Goal: Task Accomplishment & Management: Manage account settings

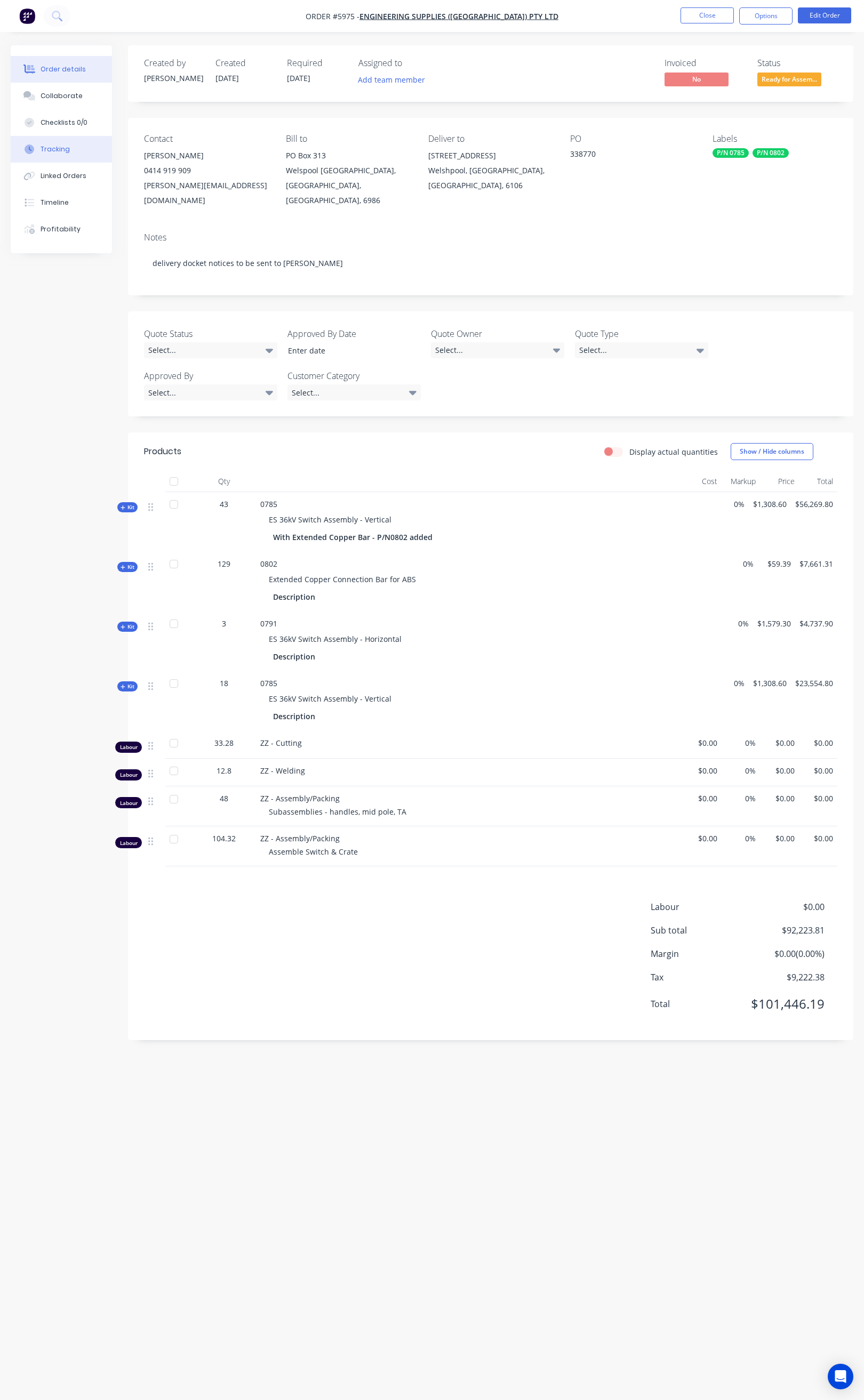
click at [81, 145] on button "Tracking" at bounding box center [61, 149] width 101 height 27
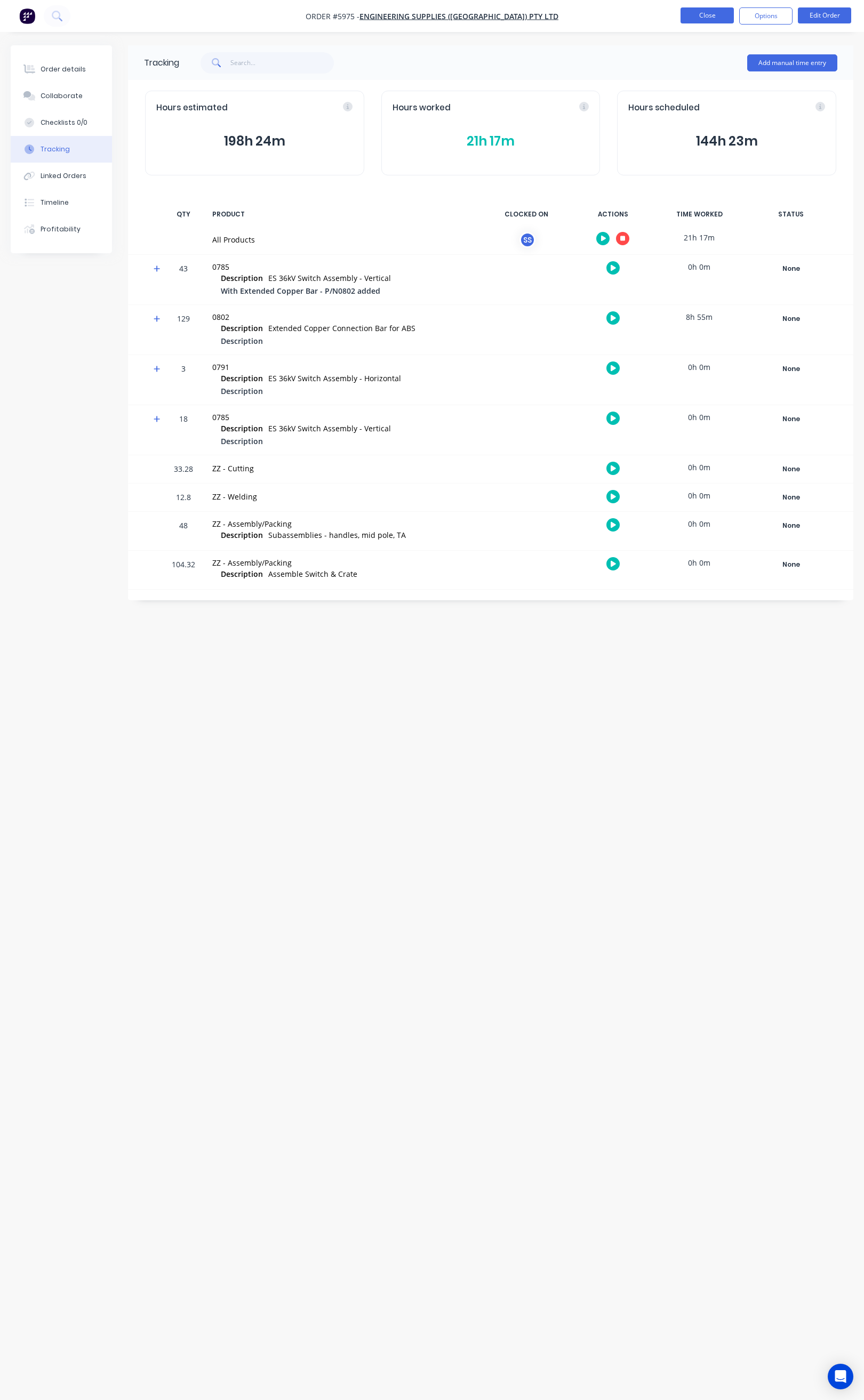
click at [687, 18] on button "Close" at bounding box center [707, 15] width 53 height 16
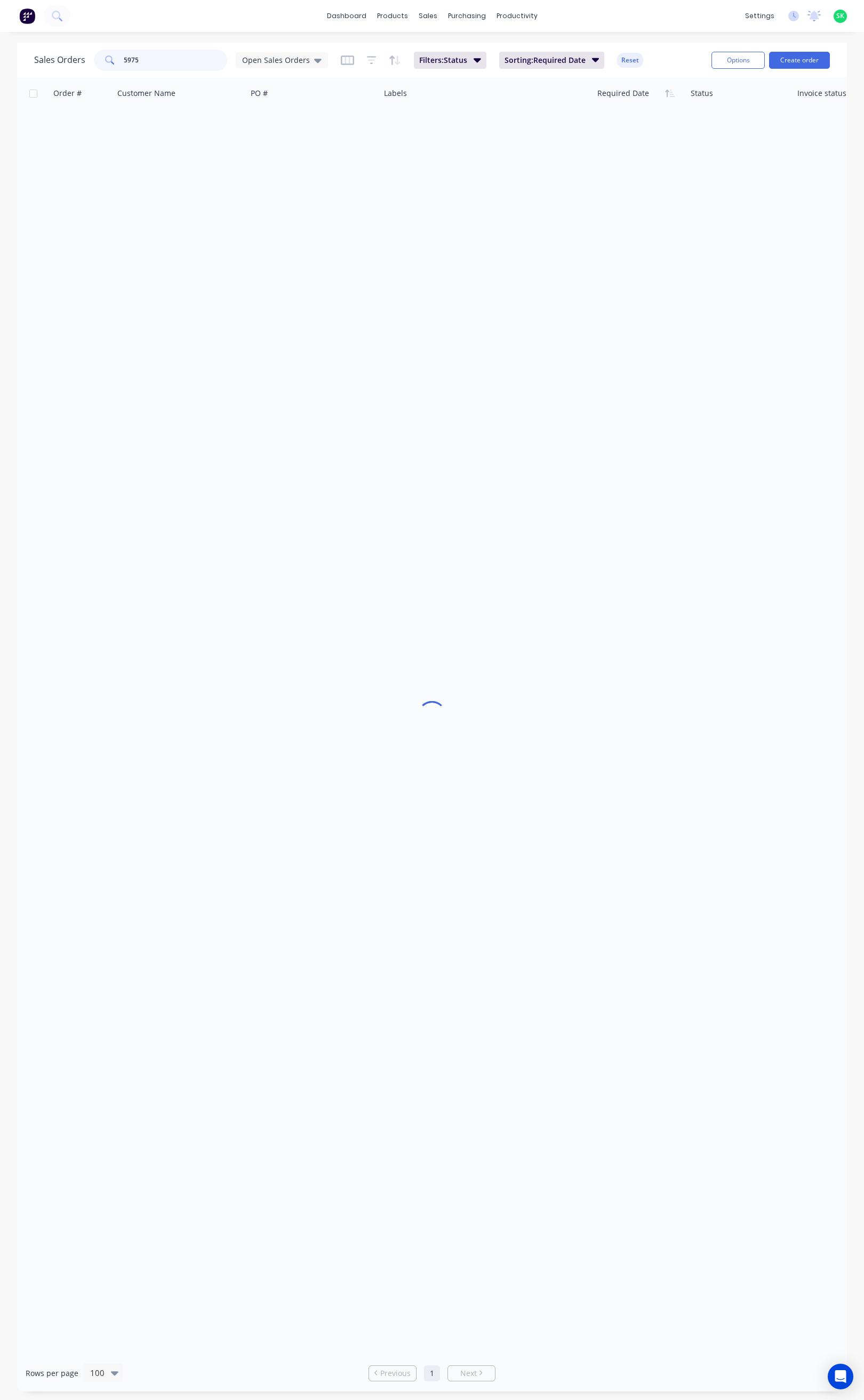
drag, startPoint x: 151, startPoint y: 61, endPoint x: 105, endPoint y: 61, distance: 46.0
click at [99, 58] on div "5975" at bounding box center [160, 60] width 133 height 22
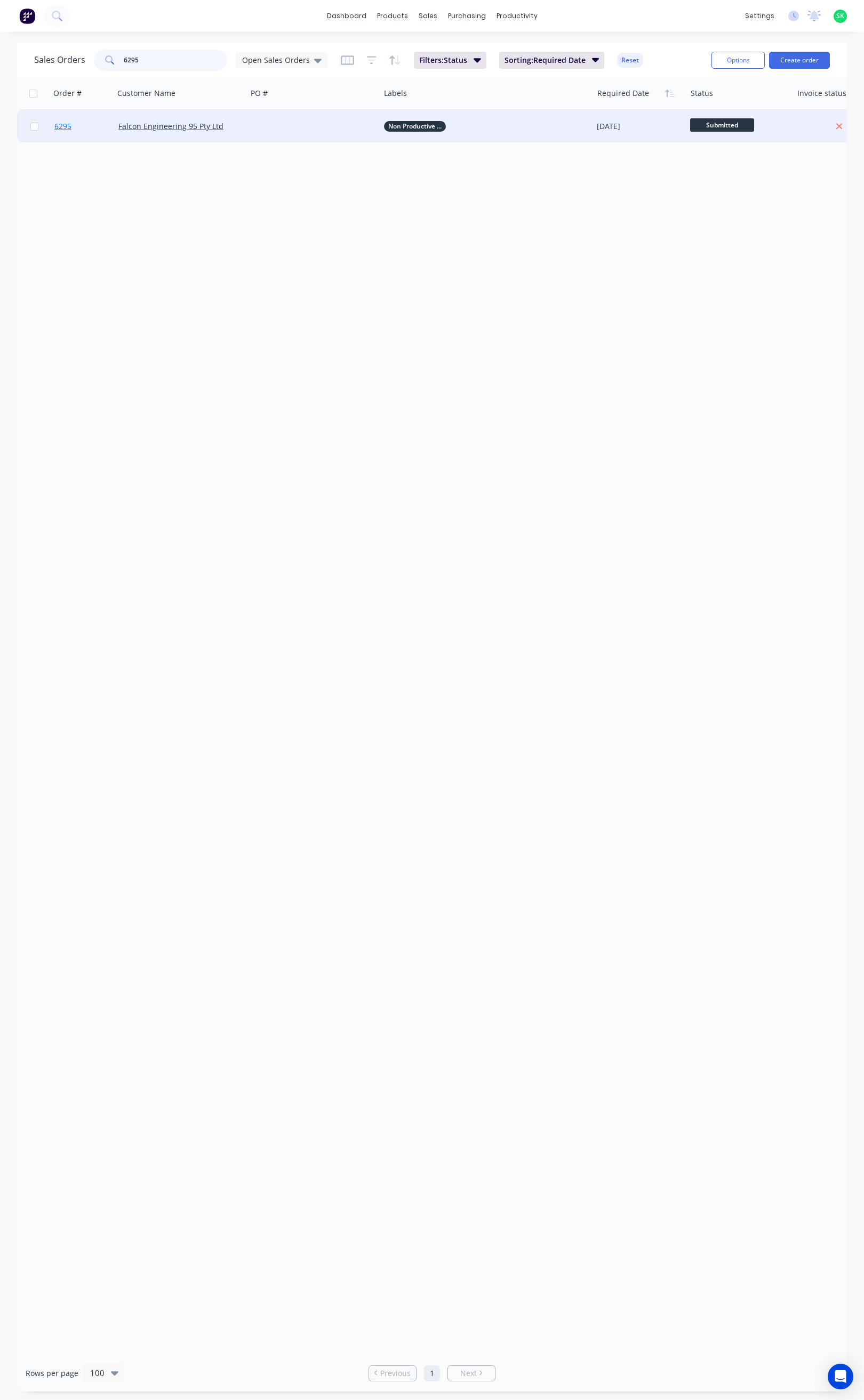
type input "6295"
click at [68, 127] on span "6295" at bounding box center [63, 126] width 17 height 11
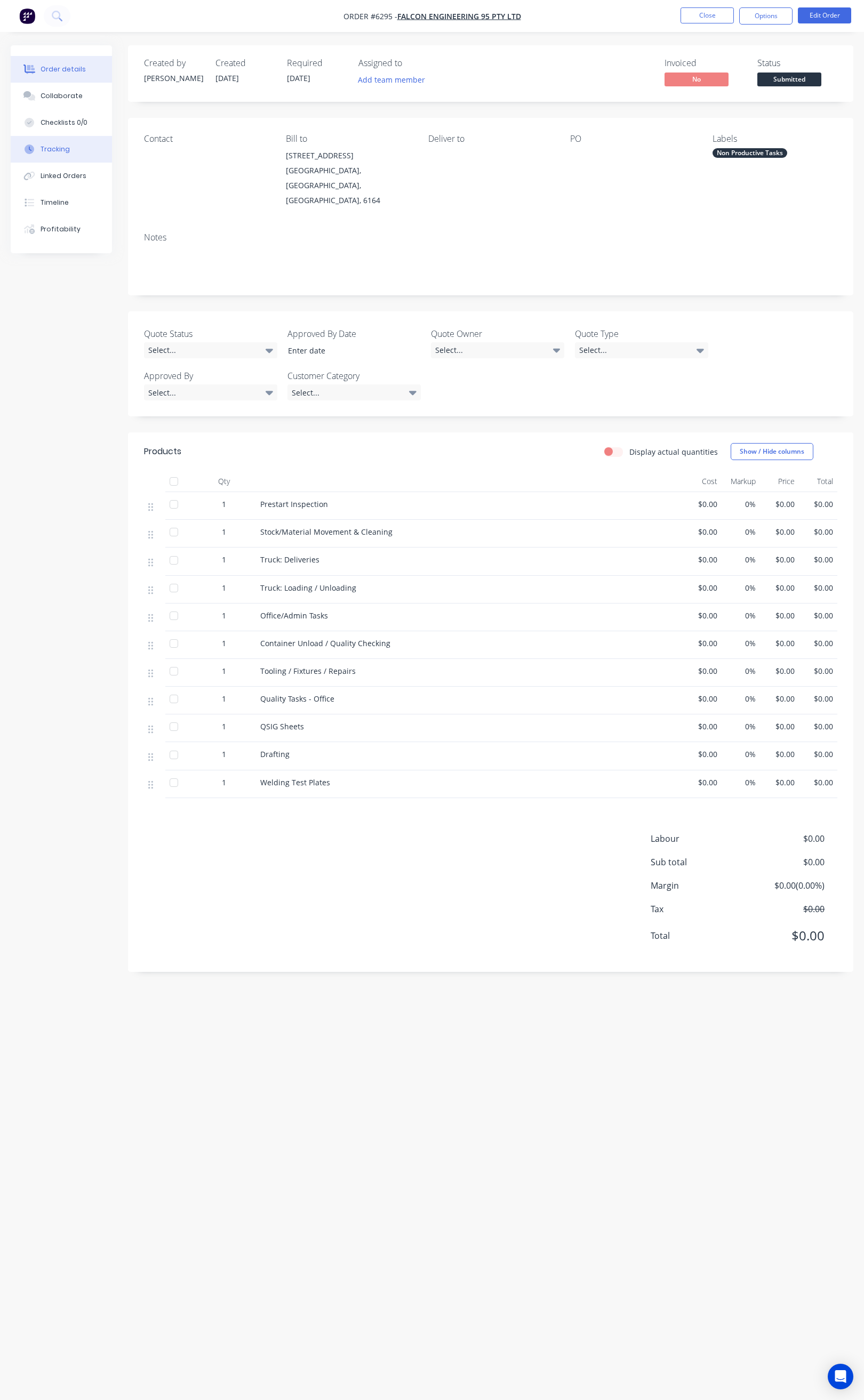
click at [85, 153] on button "Tracking" at bounding box center [61, 149] width 101 height 27
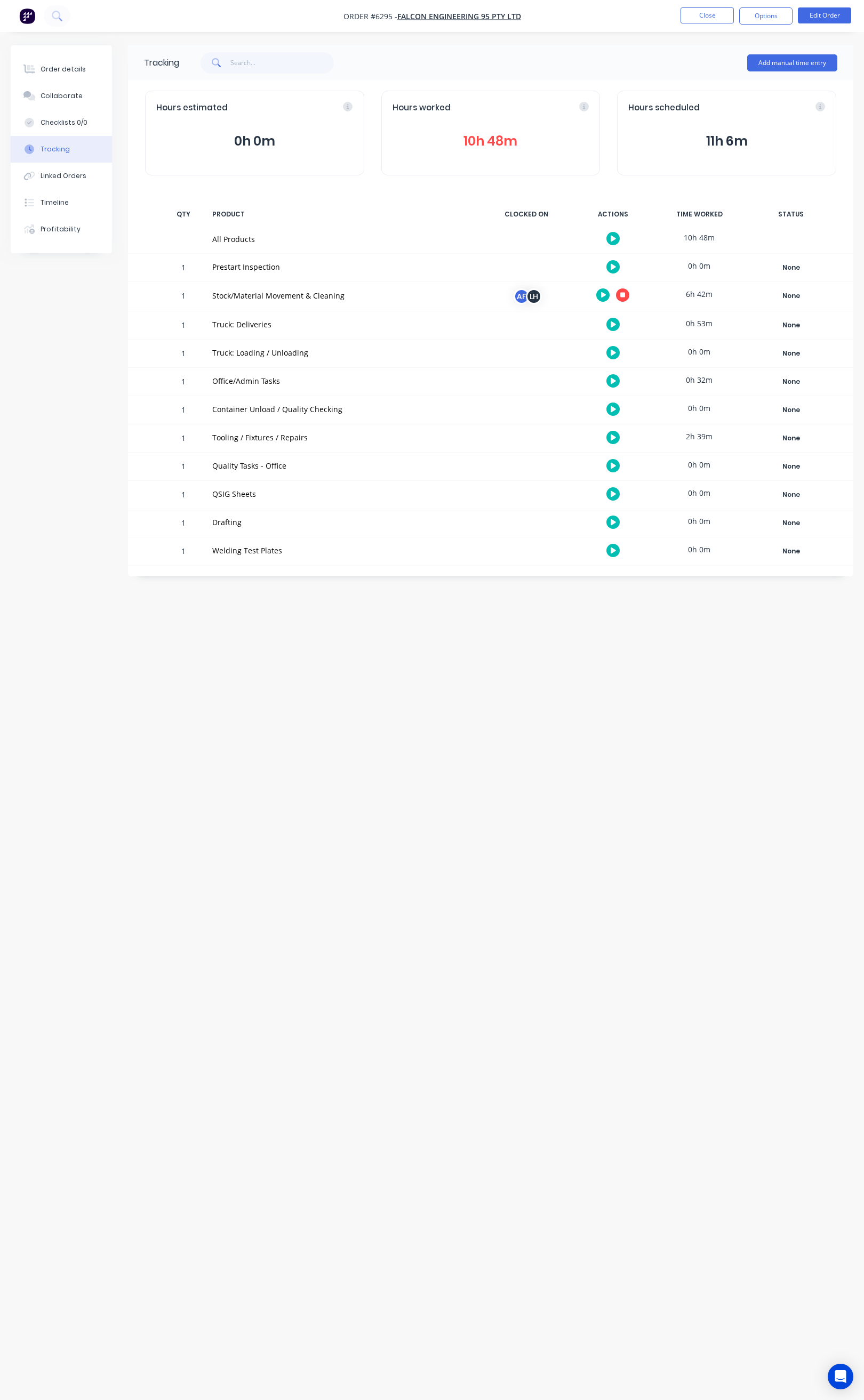
click at [70, 149] on button "Tracking" at bounding box center [61, 149] width 101 height 27
click at [717, 18] on button "Close" at bounding box center [707, 15] width 53 height 16
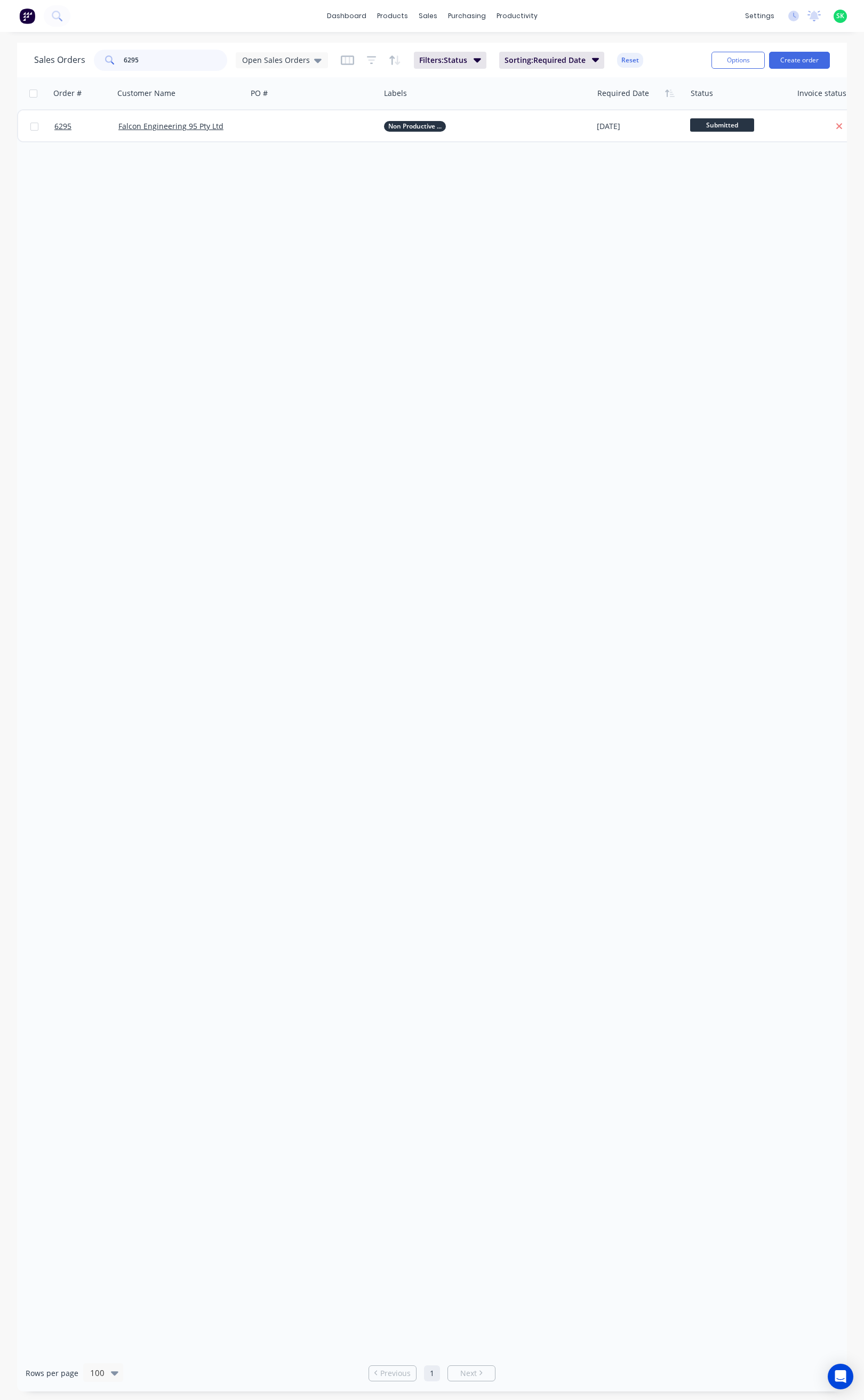
drag, startPoint x: 149, startPoint y: 61, endPoint x: 114, endPoint y: 63, distance: 35.1
click at [114, 63] on div "6295" at bounding box center [160, 60] width 133 height 22
type input "e"
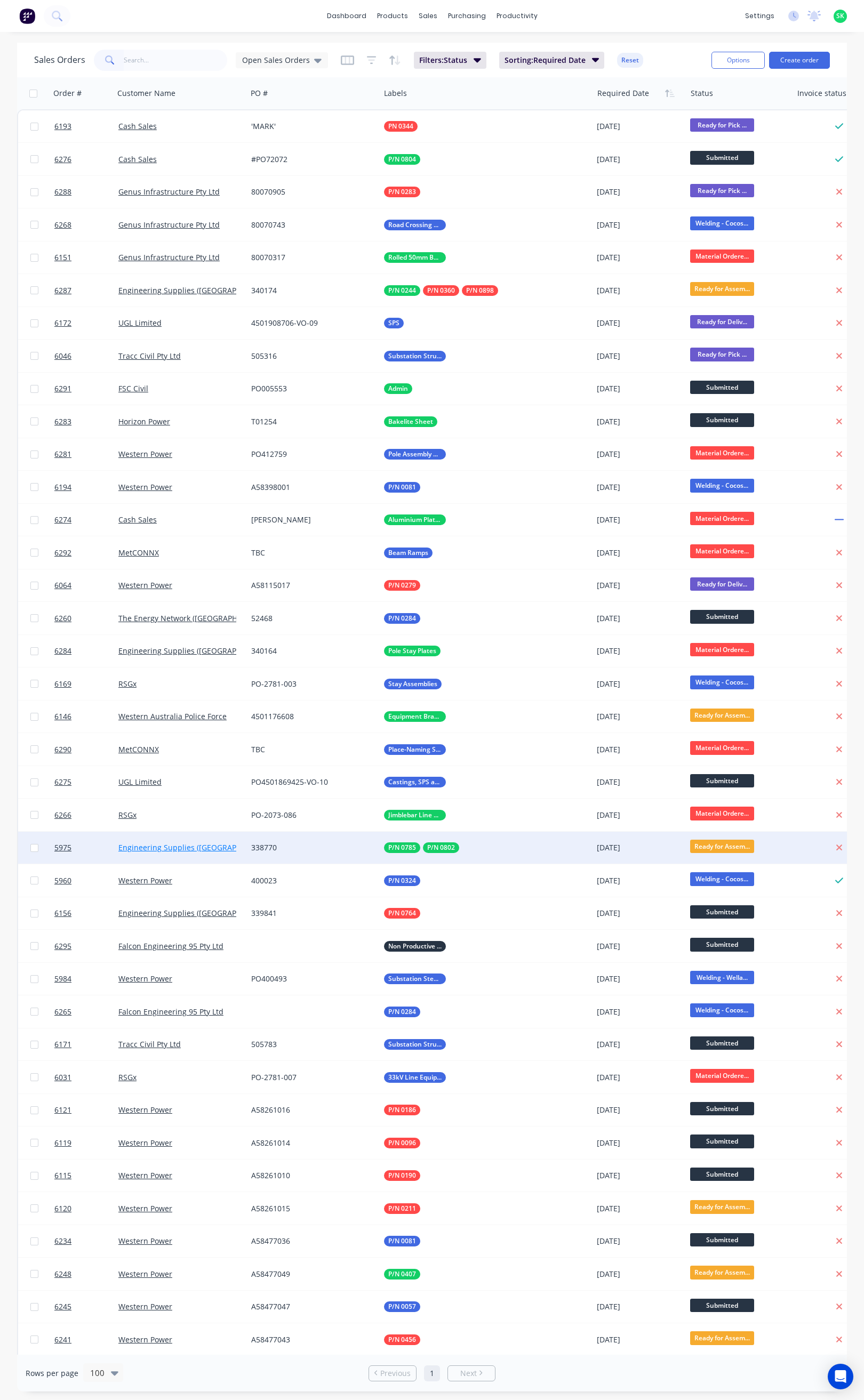
click at [154, 848] on link "Engineering Supplies ([GEOGRAPHIC_DATA]) Pty Ltd" at bounding box center [209, 847] width 182 height 10
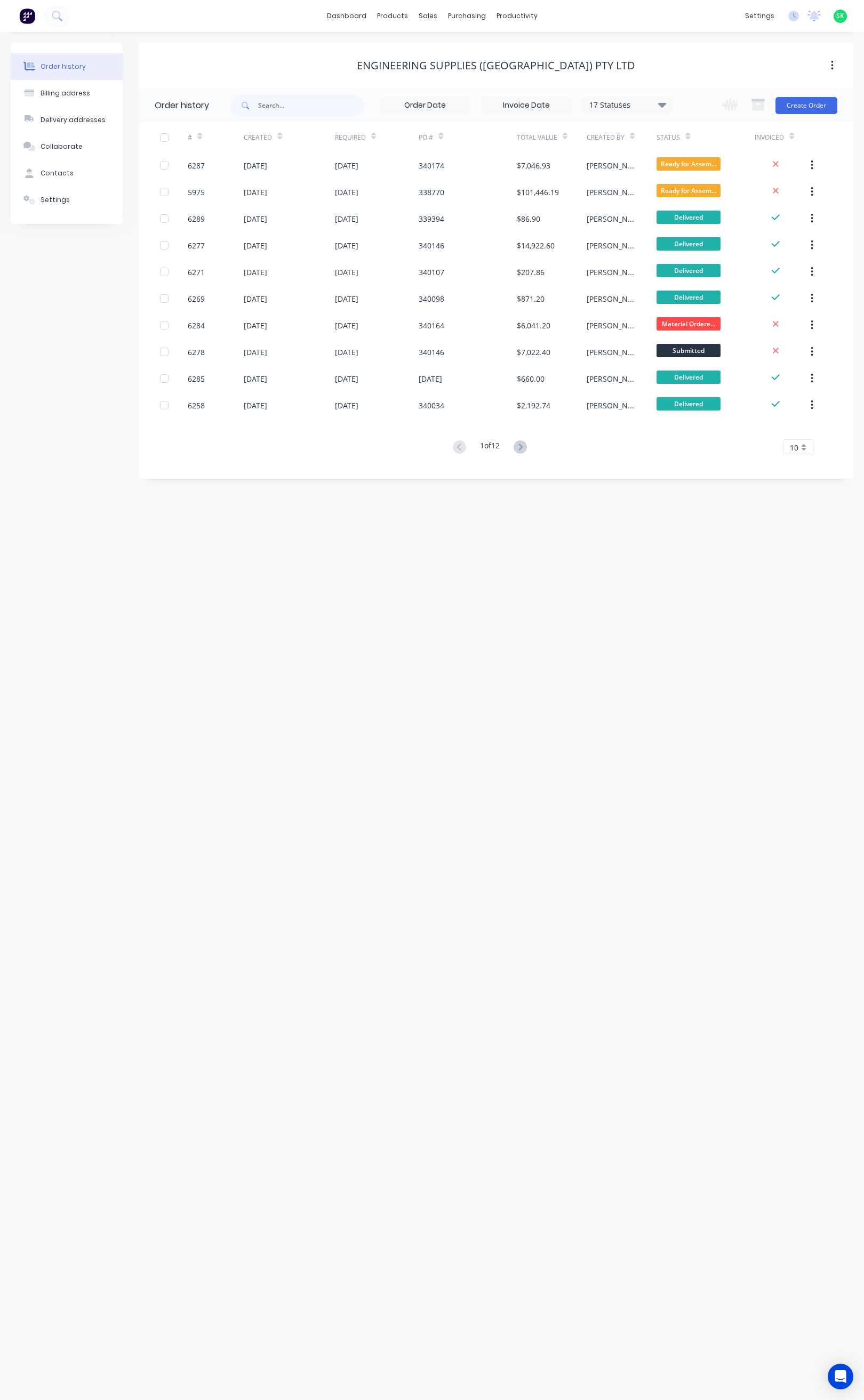
click at [82, 64] on div "Order history" at bounding box center [63, 66] width 45 height 10
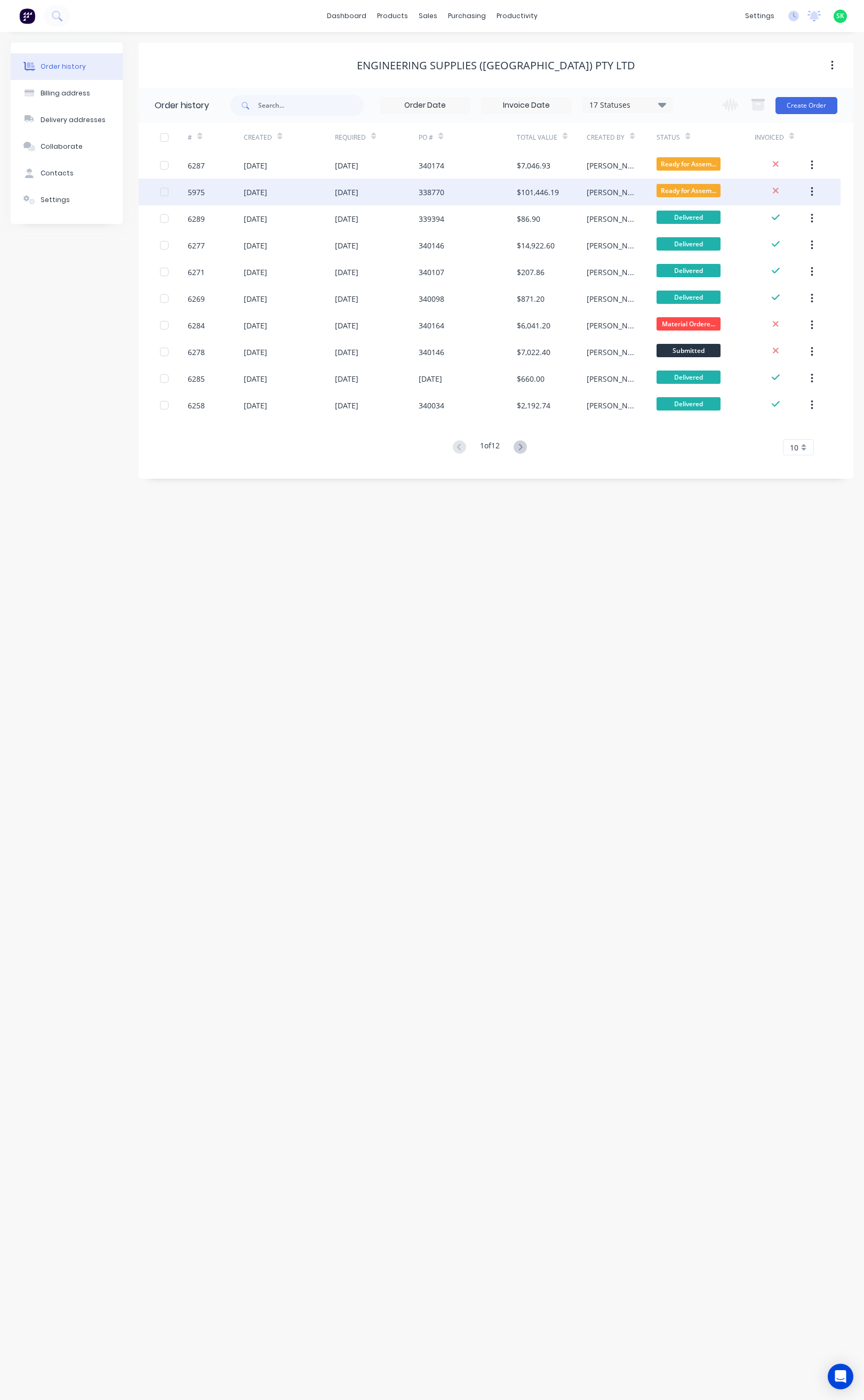
click at [194, 191] on div "5975" at bounding box center [196, 192] width 17 height 11
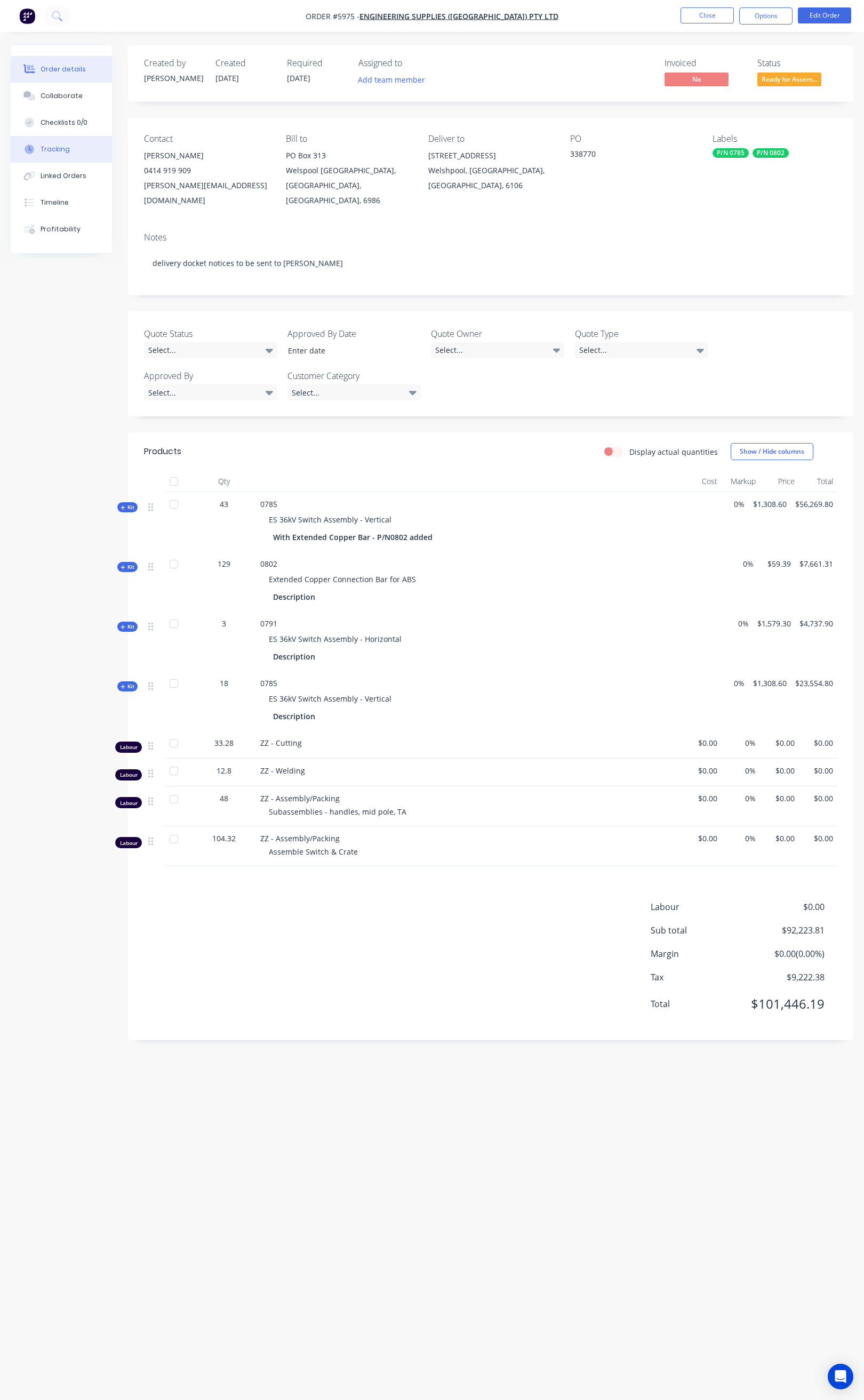
click at [64, 146] on div "Tracking" at bounding box center [55, 149] width 30 height 10
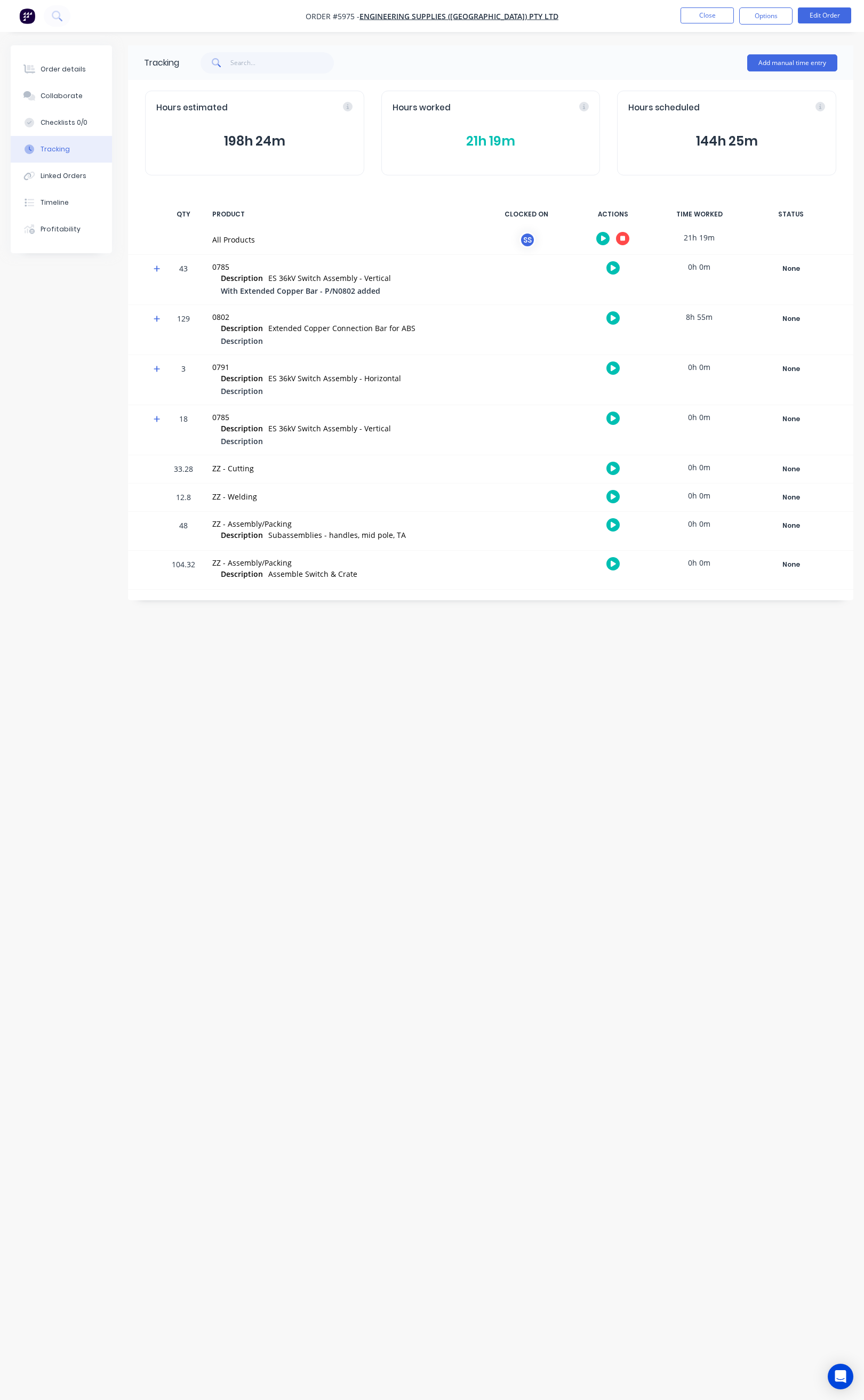
click at [602, 239] on icon "button" at bounding box center [603, 238] width 5 height 6
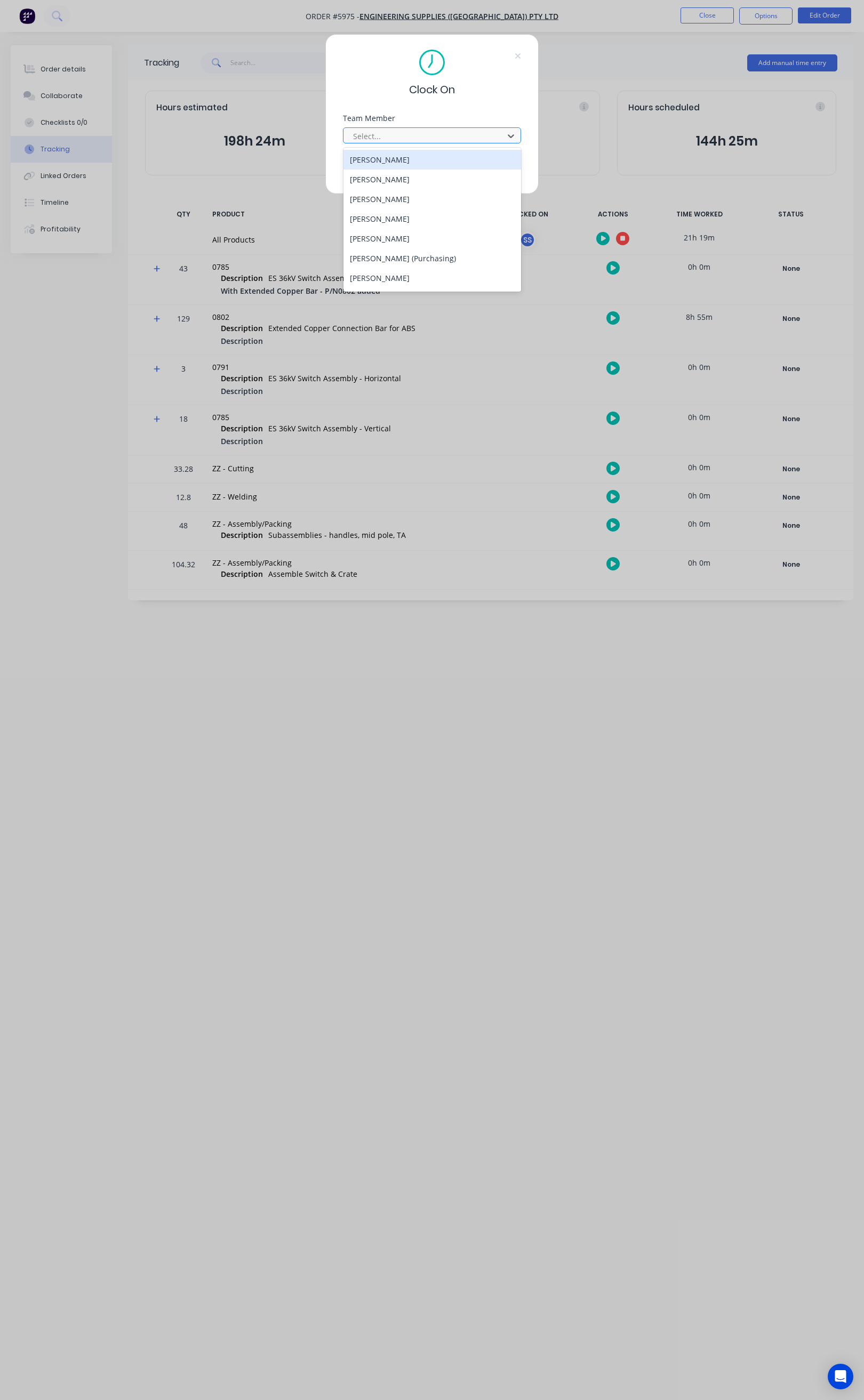
click at [414, 130] on div at bounding box center [425, 136] width 146 height 13
type input "st"
click at [405, 157] on div "[PERSON_NAME]" at bounding box center [432, 160] width 178 height 20
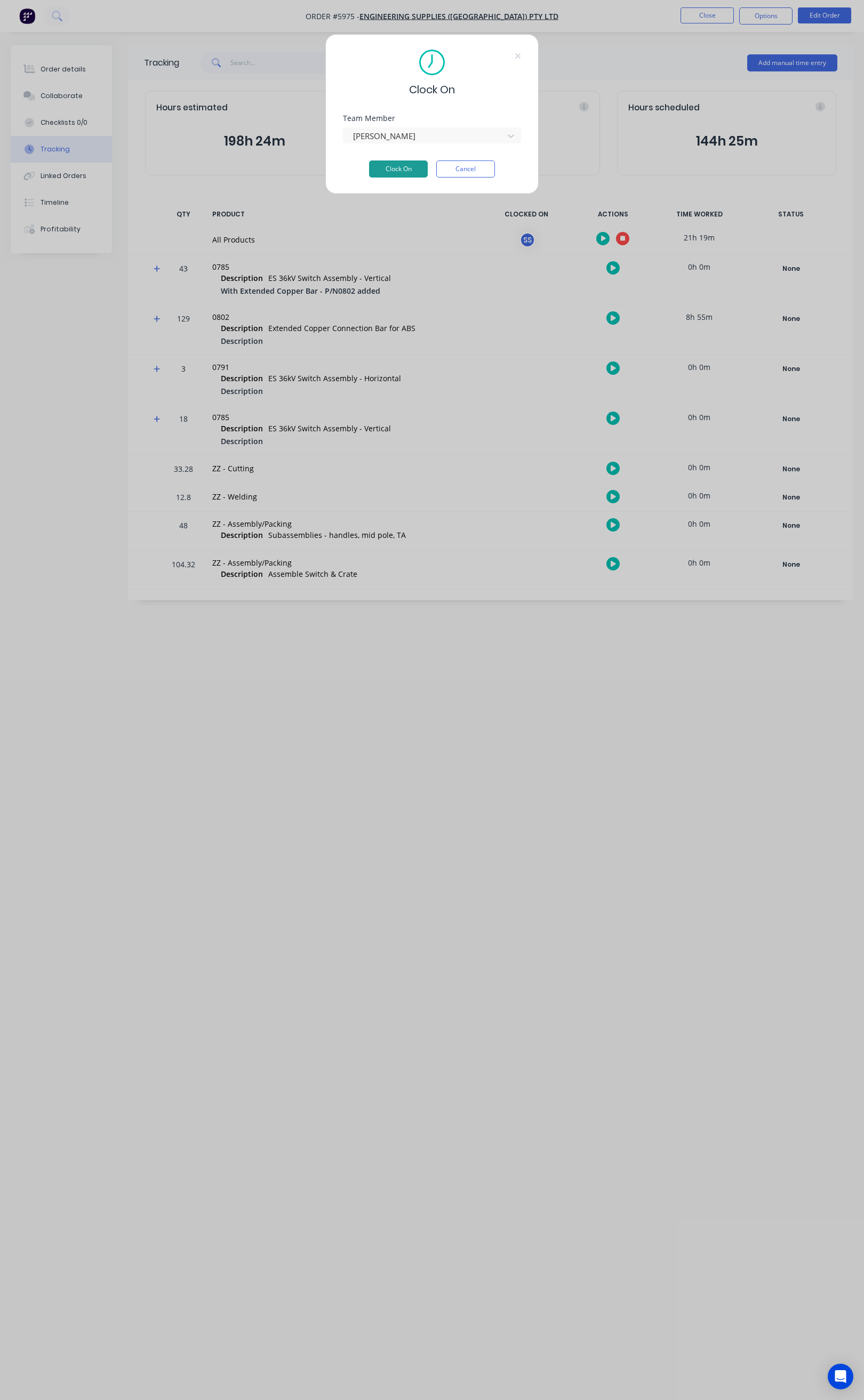
click at [399, 170] on button "Clock On" at bounding box center [398, 169] width 59 height 17
click at [407, 170] on button "Clock On" at bounding box center [398, 169] width 59 height 17
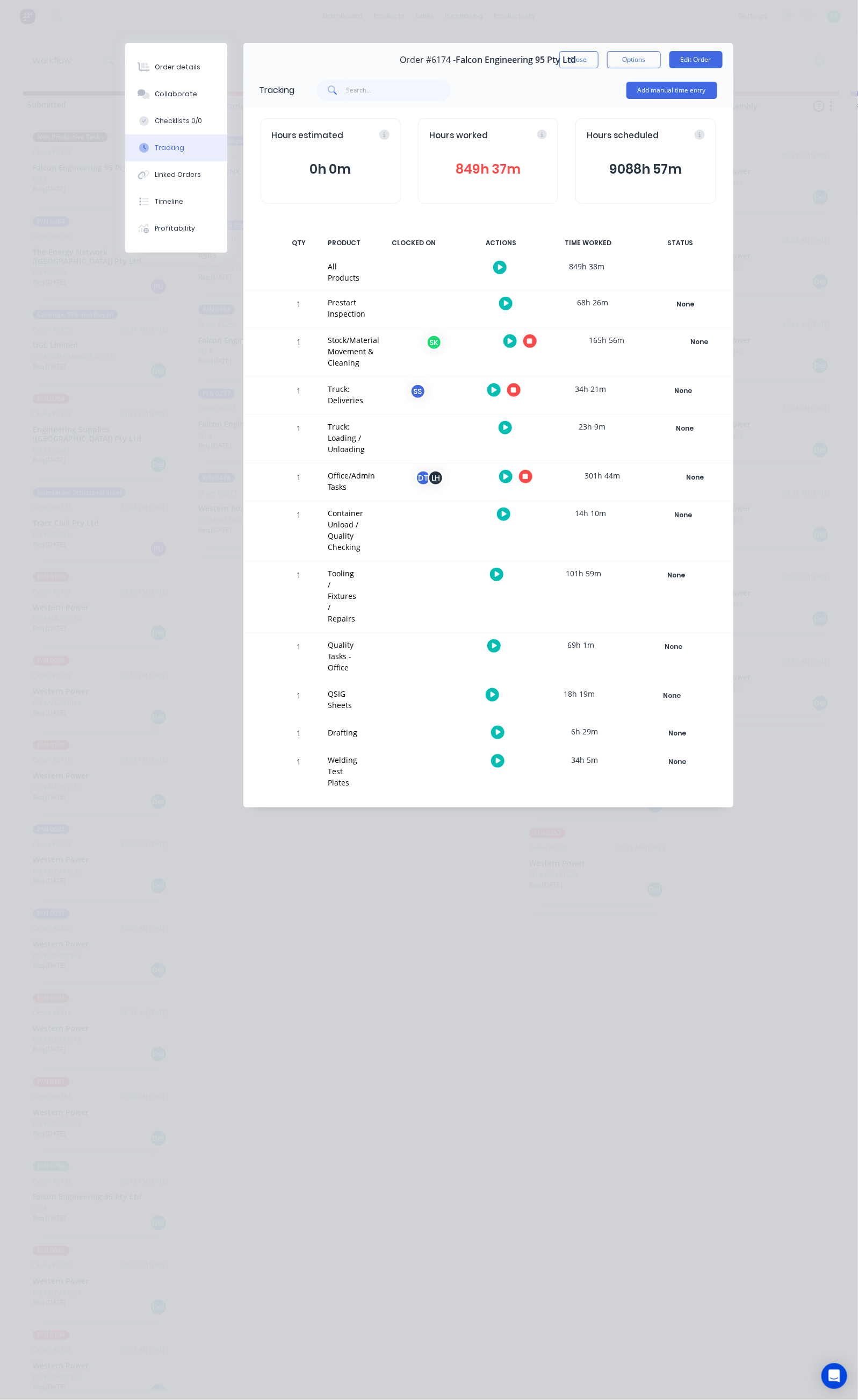
click at [544, 377] on div at bounding box center [504, 390] width 81 height 26
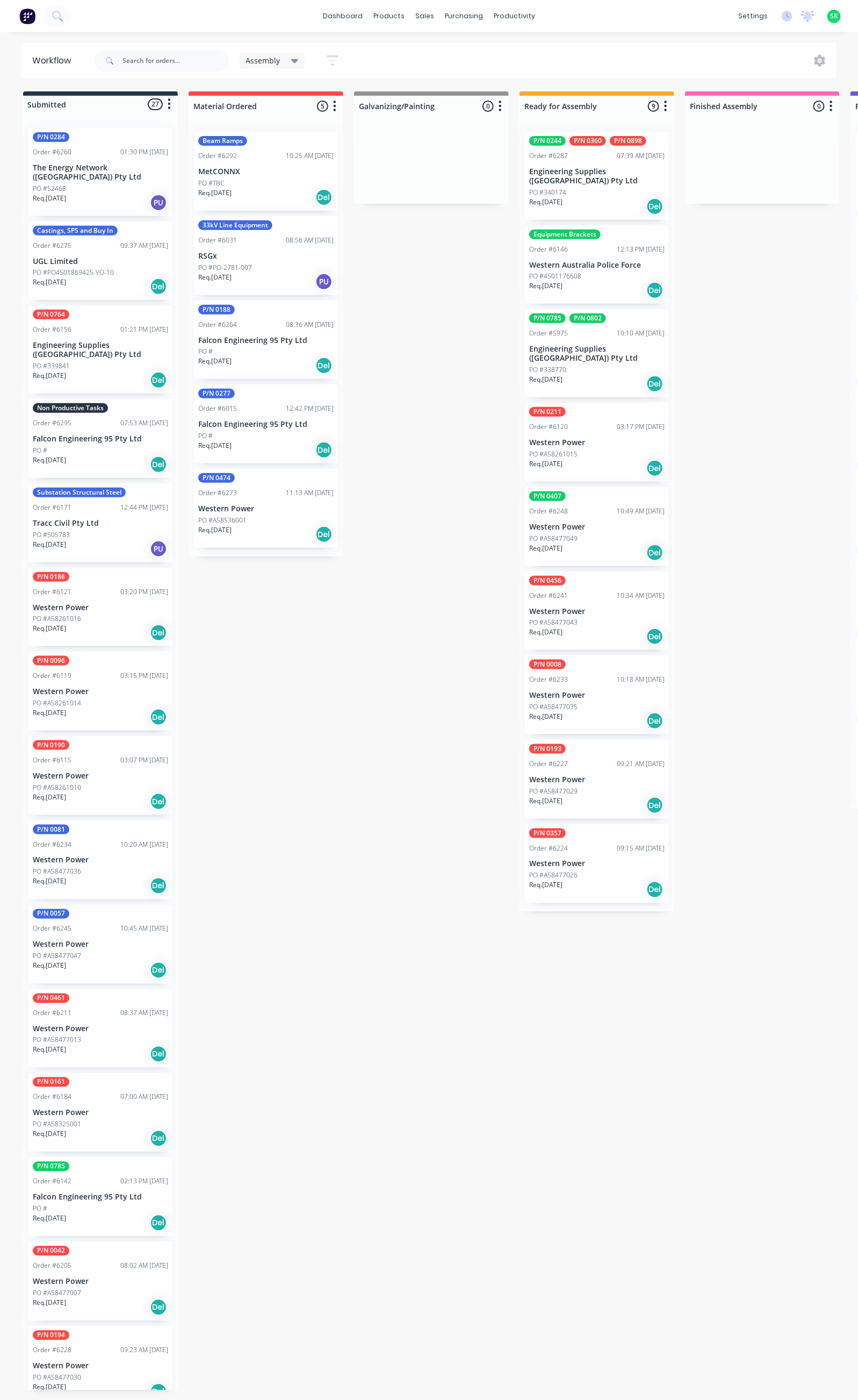
click at [614, 261] on p "Western Australia Police Force" at bounding box center [597, 265] width 136 height 9
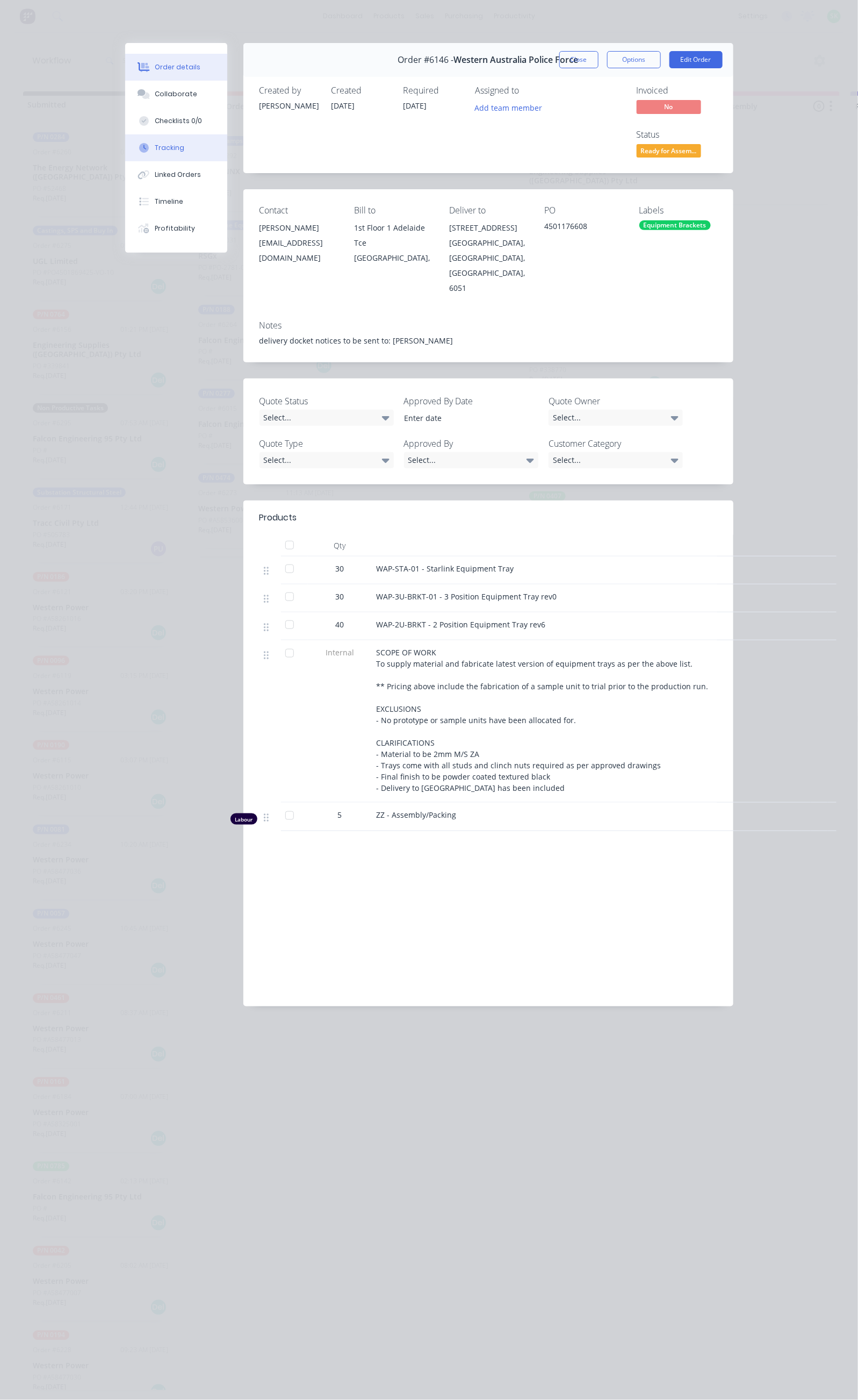
click at [155, 147] on div "Tracking" at bounding box center [169, 148] width 30 height 10
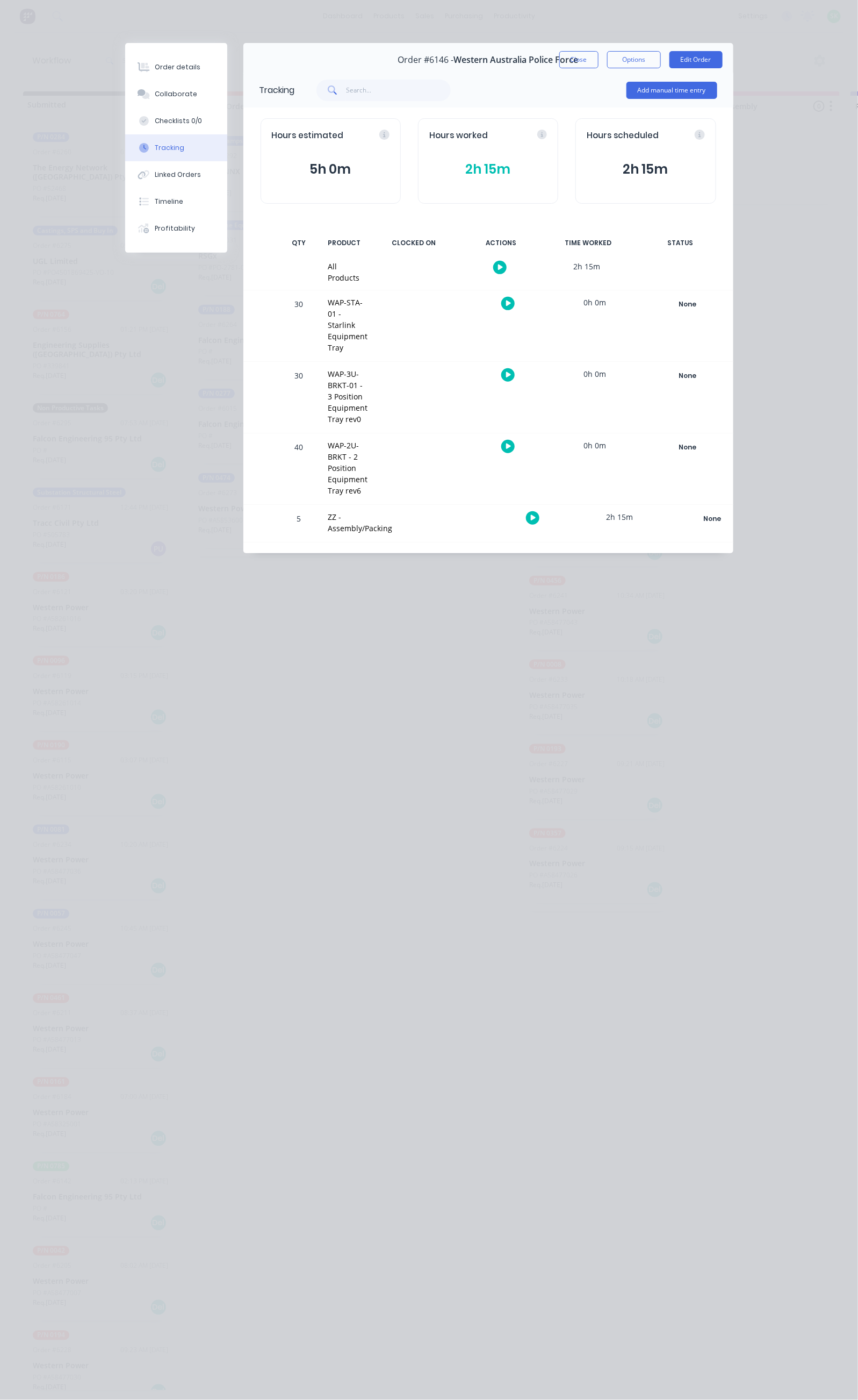
click at [462, 433] on div at bounding box center [421, 469] width 81 height 71
click at [498, 169] on button "2h 15m" at bounding box center [488, 169] width 118 height 21
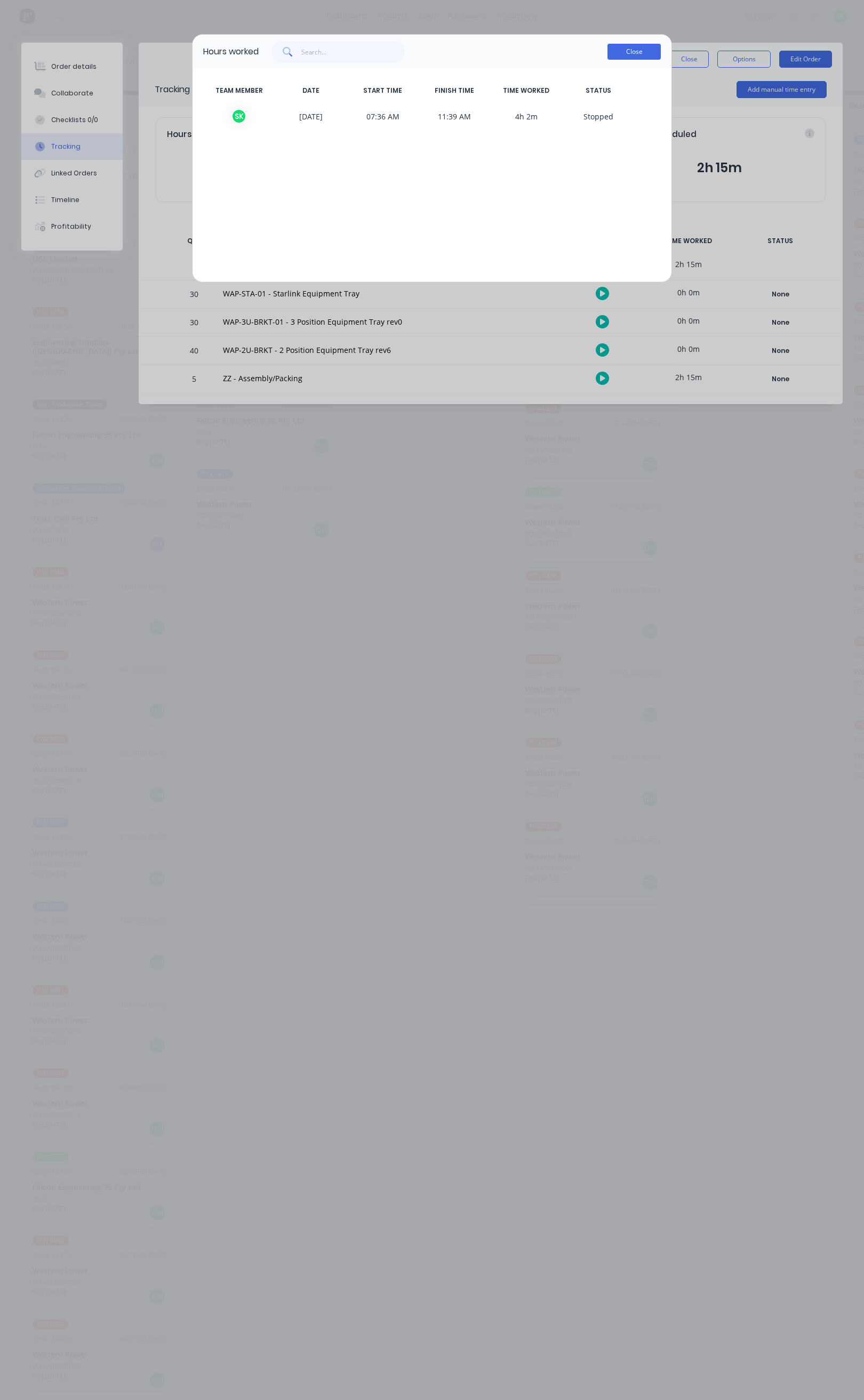
click at [620, 52] on button "Close" at bounding box center [634, 52] width 53 height 16
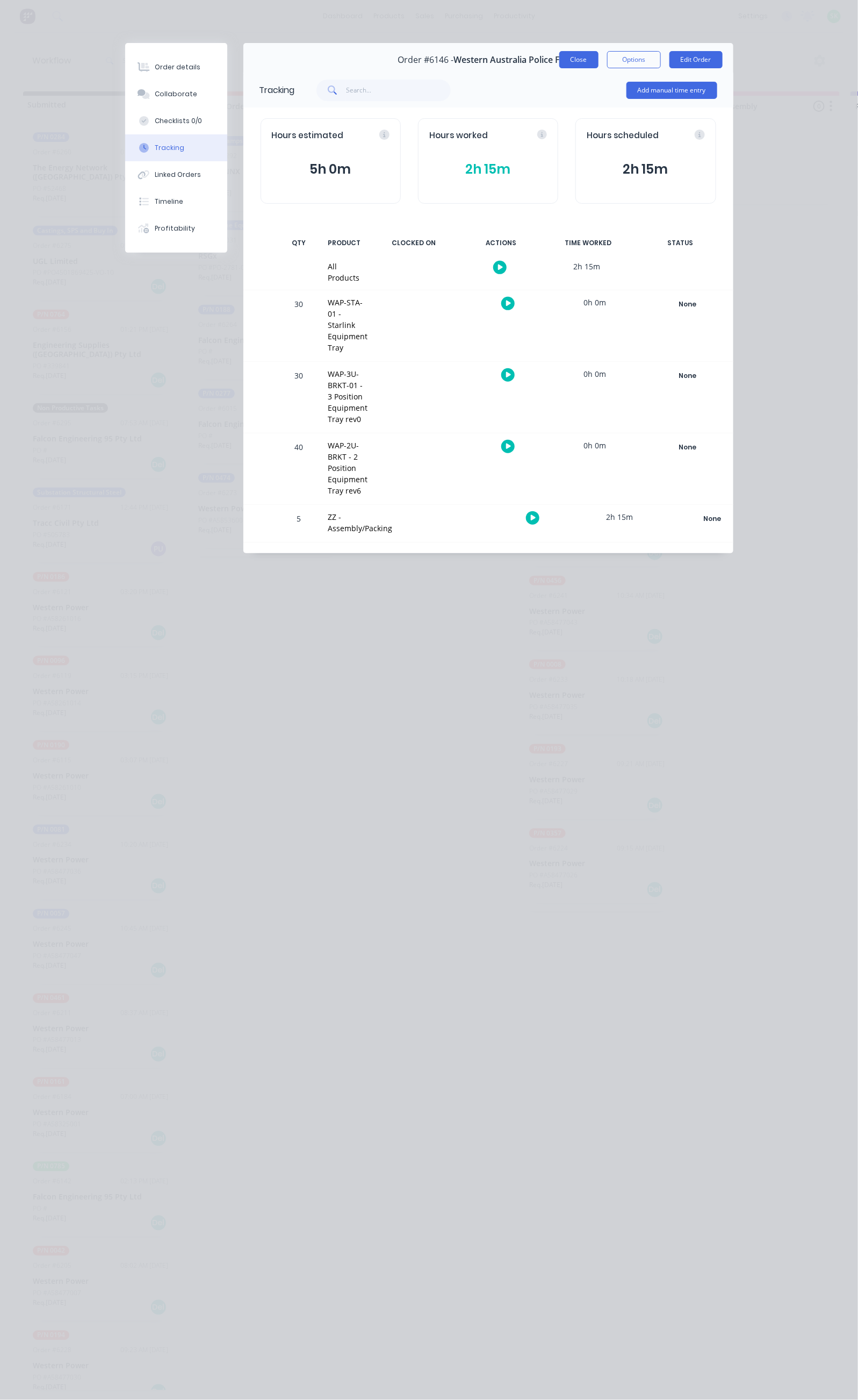
click at [599, 57] on button "Close" at bounding box center [579, 60] width 39 height 17
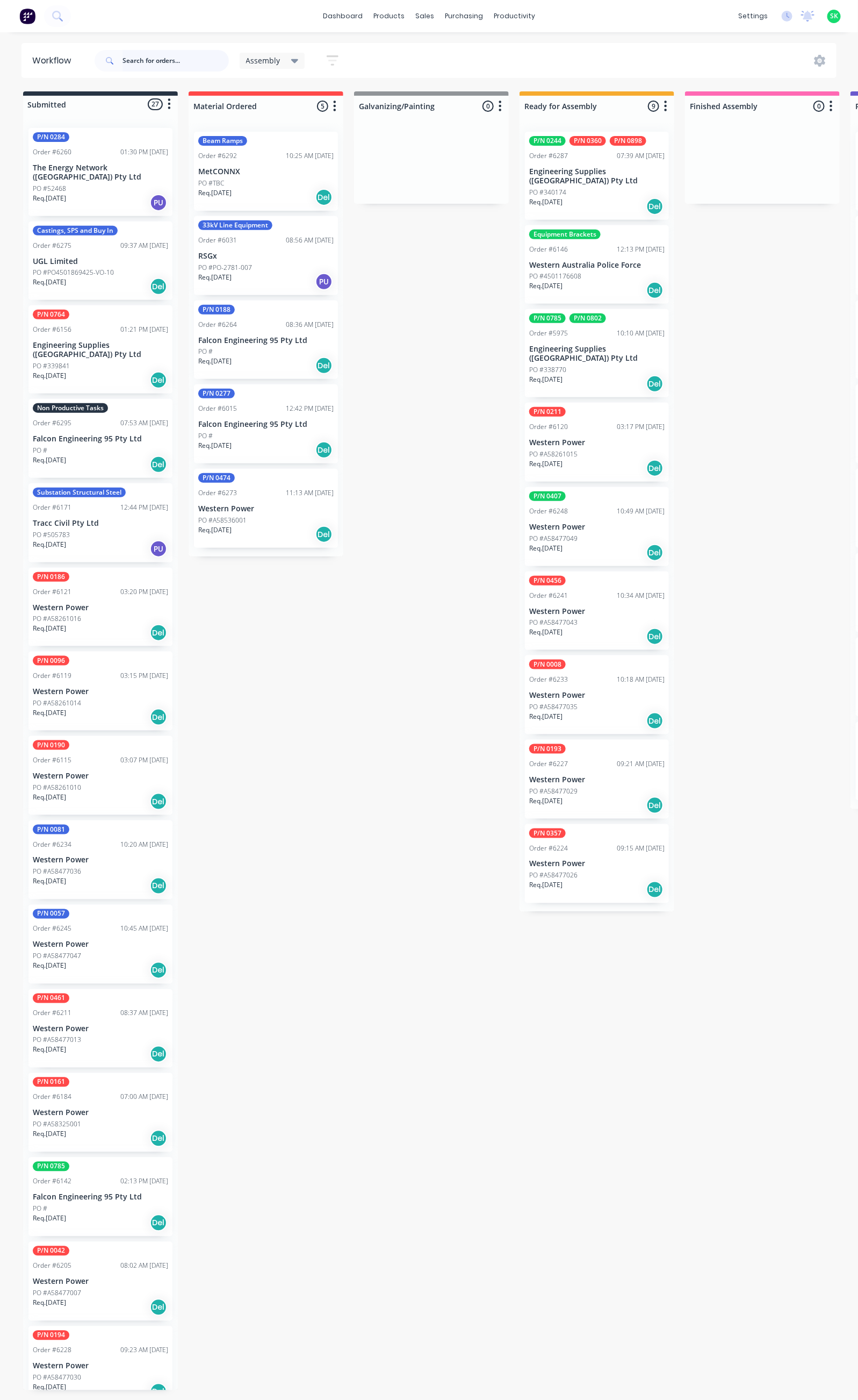
click at [145, 57] on input "text" at bounding box center [176, 61] width 106 height 22
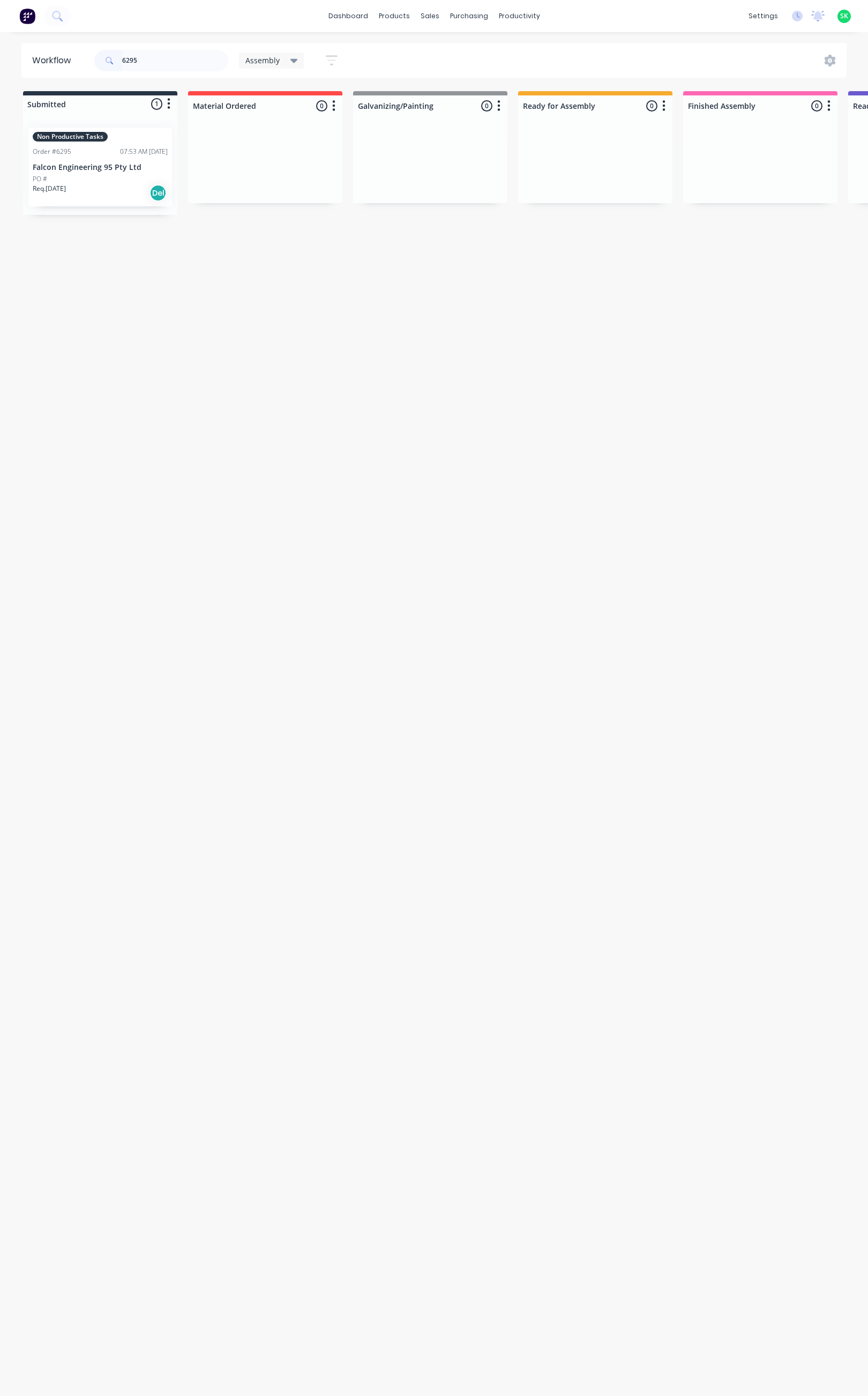
click at [112, 164] on p "Falcon Engineering 95 Pty Ltd" at bounding box center [100, 167] width 135 height 9
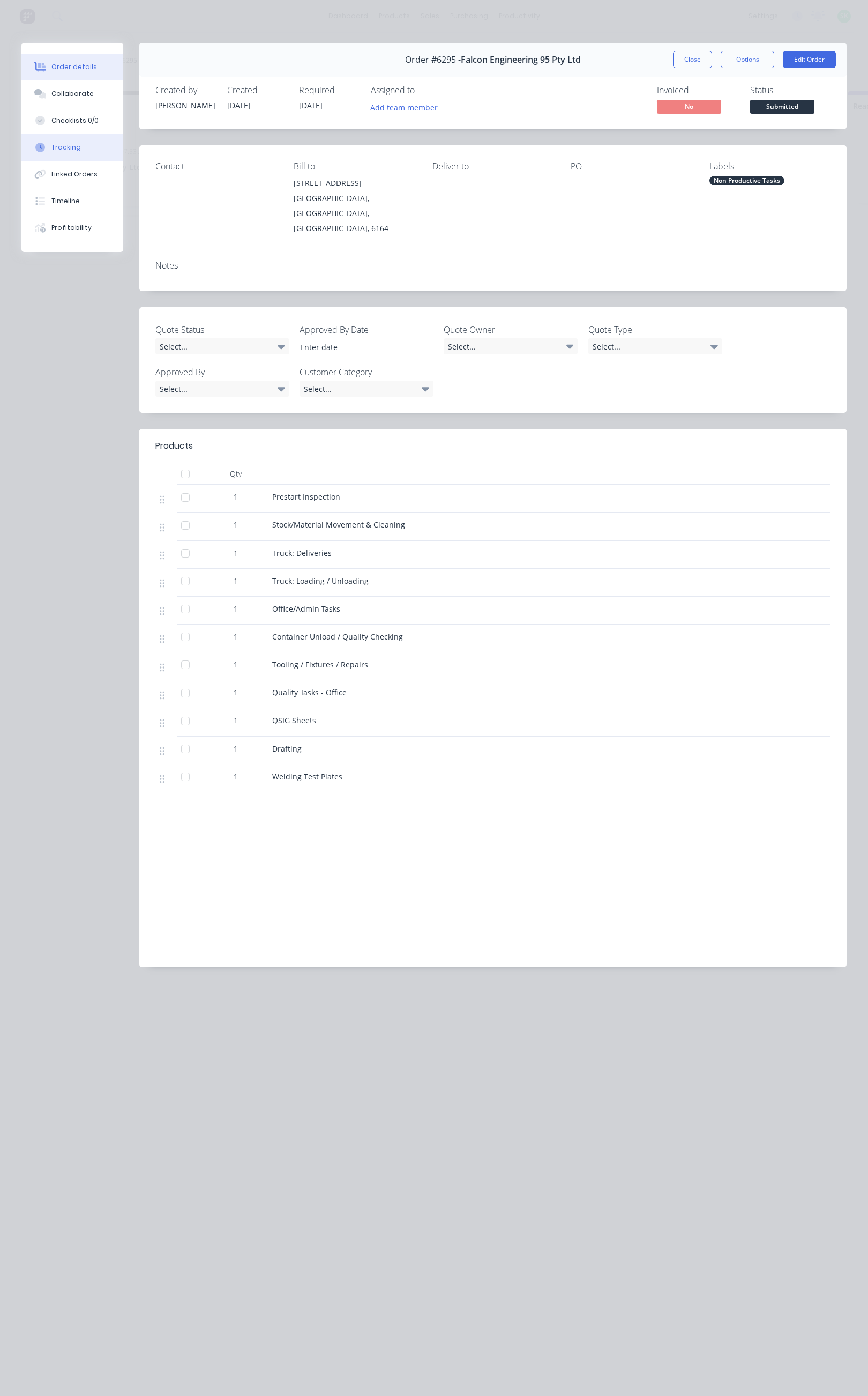
click at [83, 142] on button "Tracking" at bounding box center [72, 147] width 102 height 27
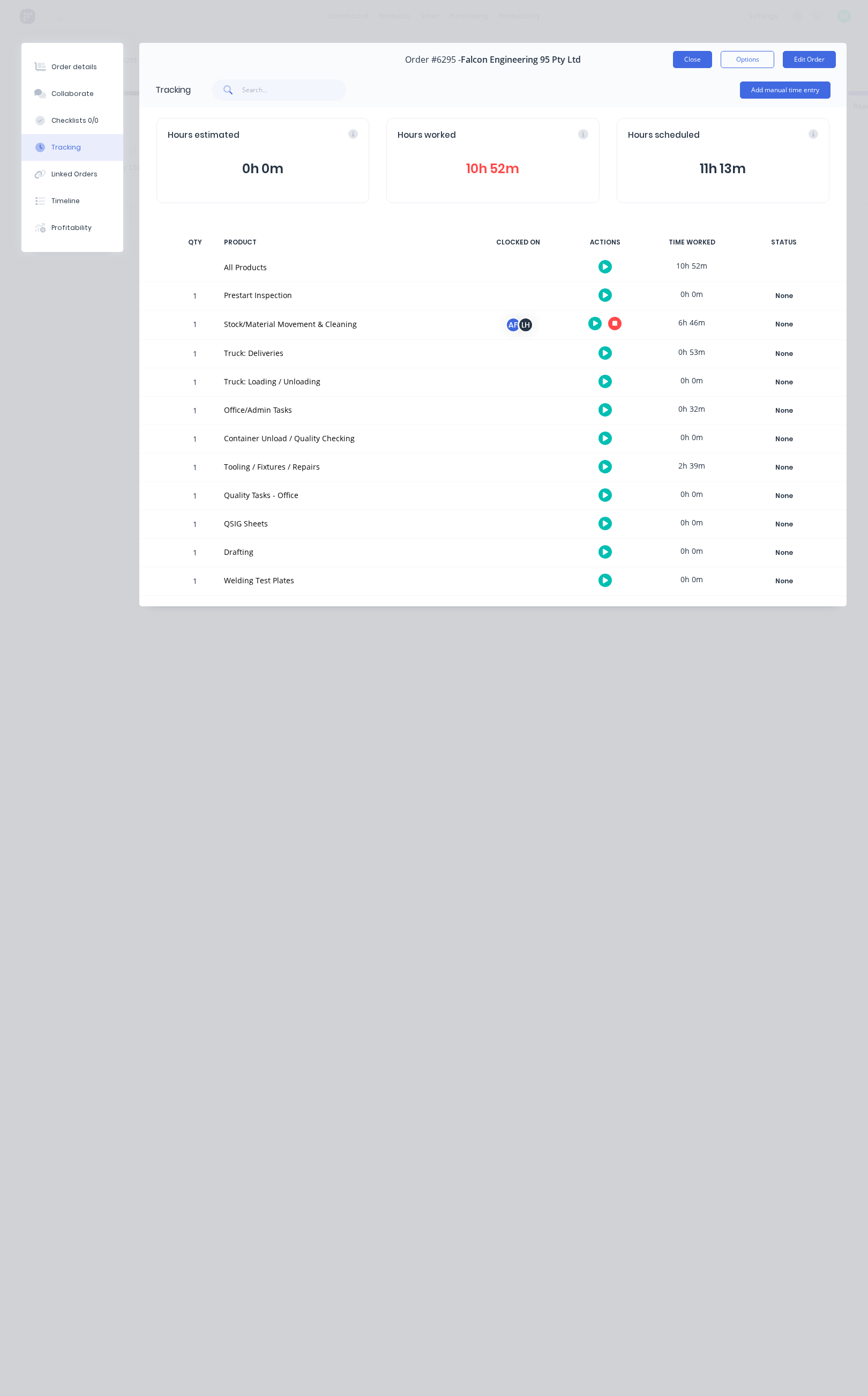
click at [682, 58] on button "Close" at bounding box center [692, 59] width 39 height 17
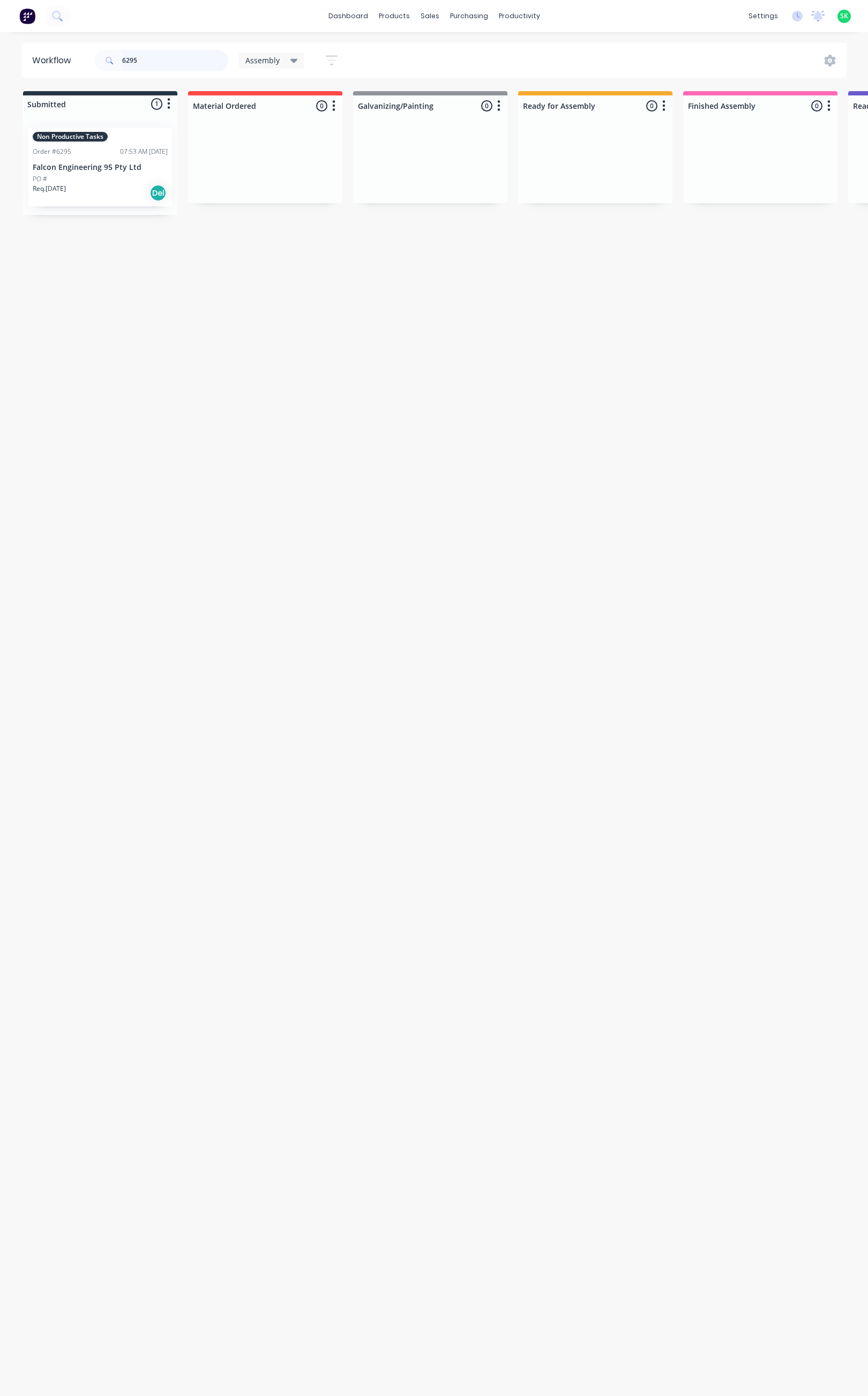
drag, startPoint x: 139, startPoint y: 58, endPoint x: 93, endPoint y: 63, distance: 46.3
click at [100, 63] on div "6295" at bounding box center [161, 61] width 134 height 22
type input "6174"
click at [340, 62] on button "button" at bounding box center [332, 60] width 34 height 21
click at [326, 221] on button "Filter by labels" at bounding box center [280, 223] width 107 height 16
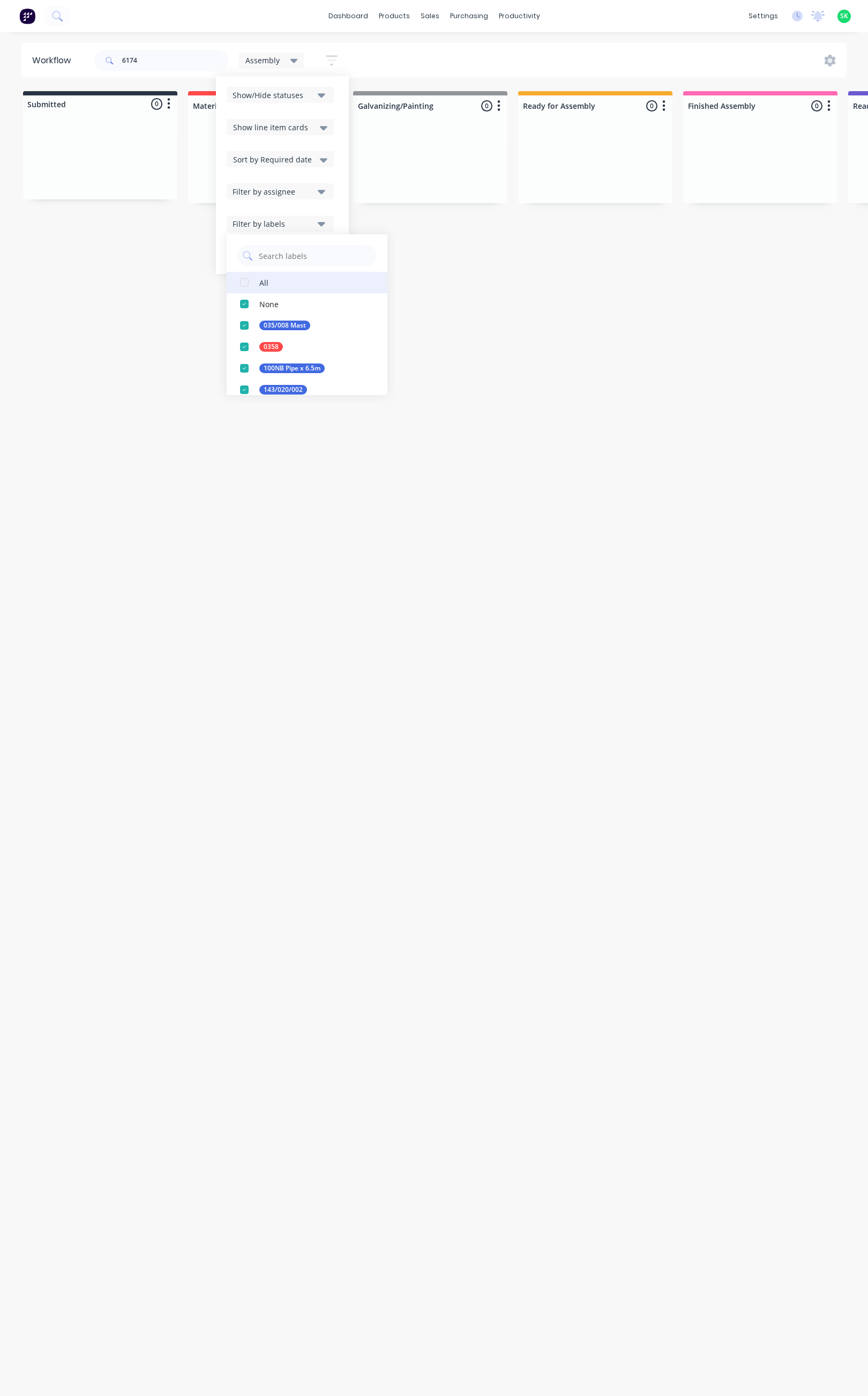
click at [275, 281] on button "All" at bounding box center [307, 283] width 161 height 22
click at [484, 502] on div "Workflow 6174 Assembly Save new view None edit Assembly (Default) edit Fabricat…" at bounding box center [434, 709] width 868 height 1331
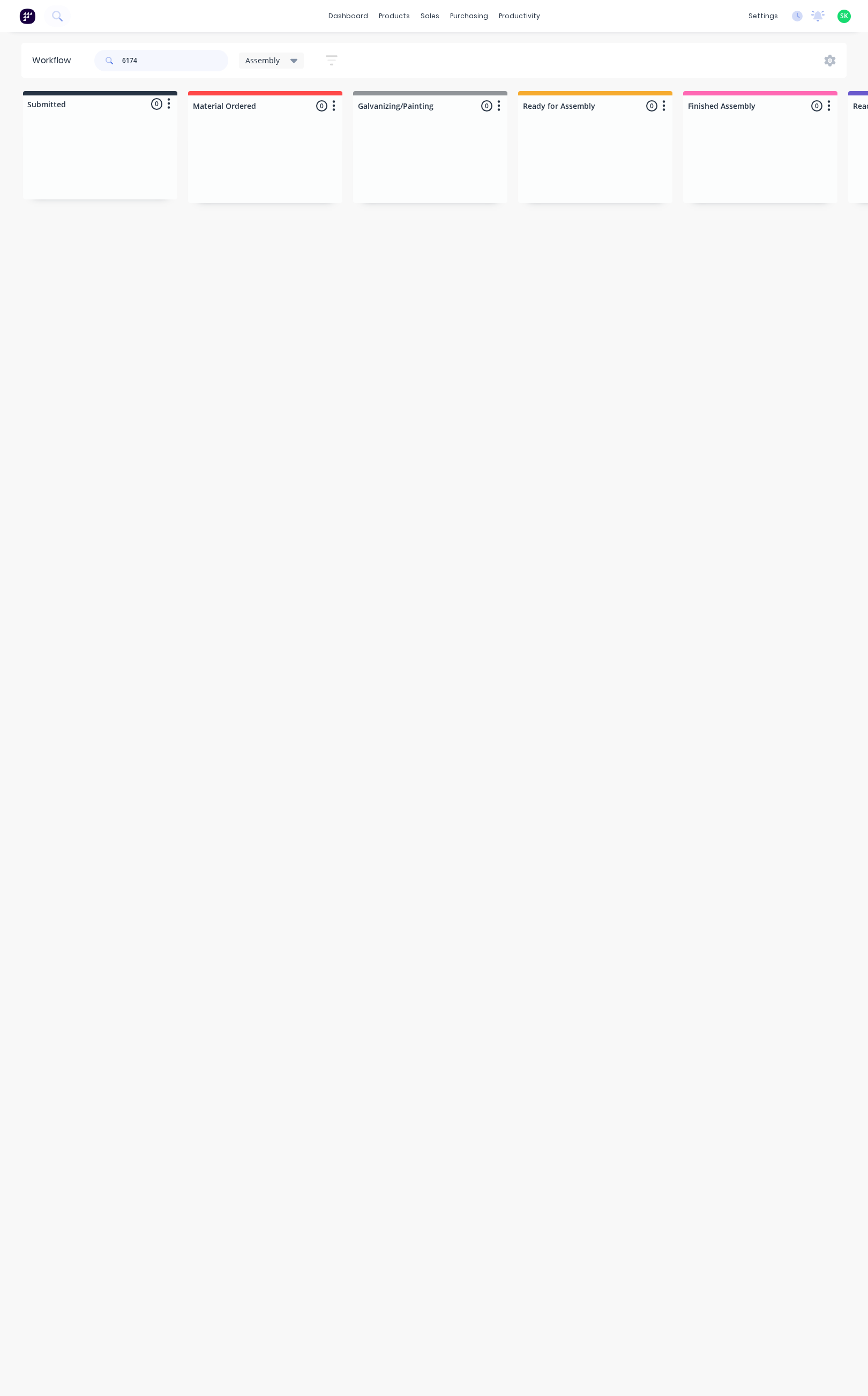
drag, startPoint x: 142, startPoint y: 66, endPoint x: 111, endPoint y: 68, distance: 31.1
click at [113, 68] on div "6174" at bounding box center [161, 61] width 134 height 22
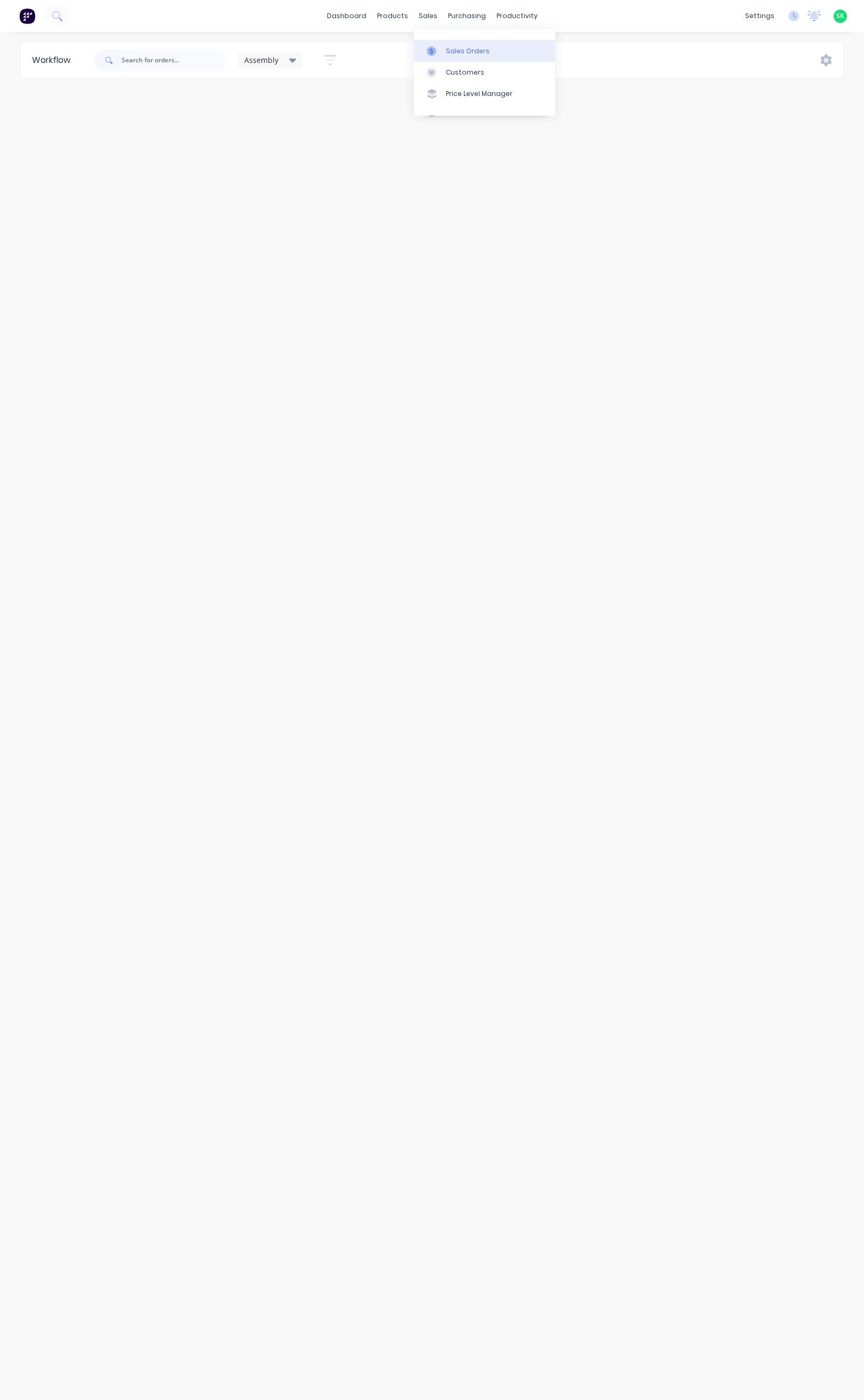
click at [446, 48] on div "Sales Orders" at bounding box center [468, 51] width 44 height 10
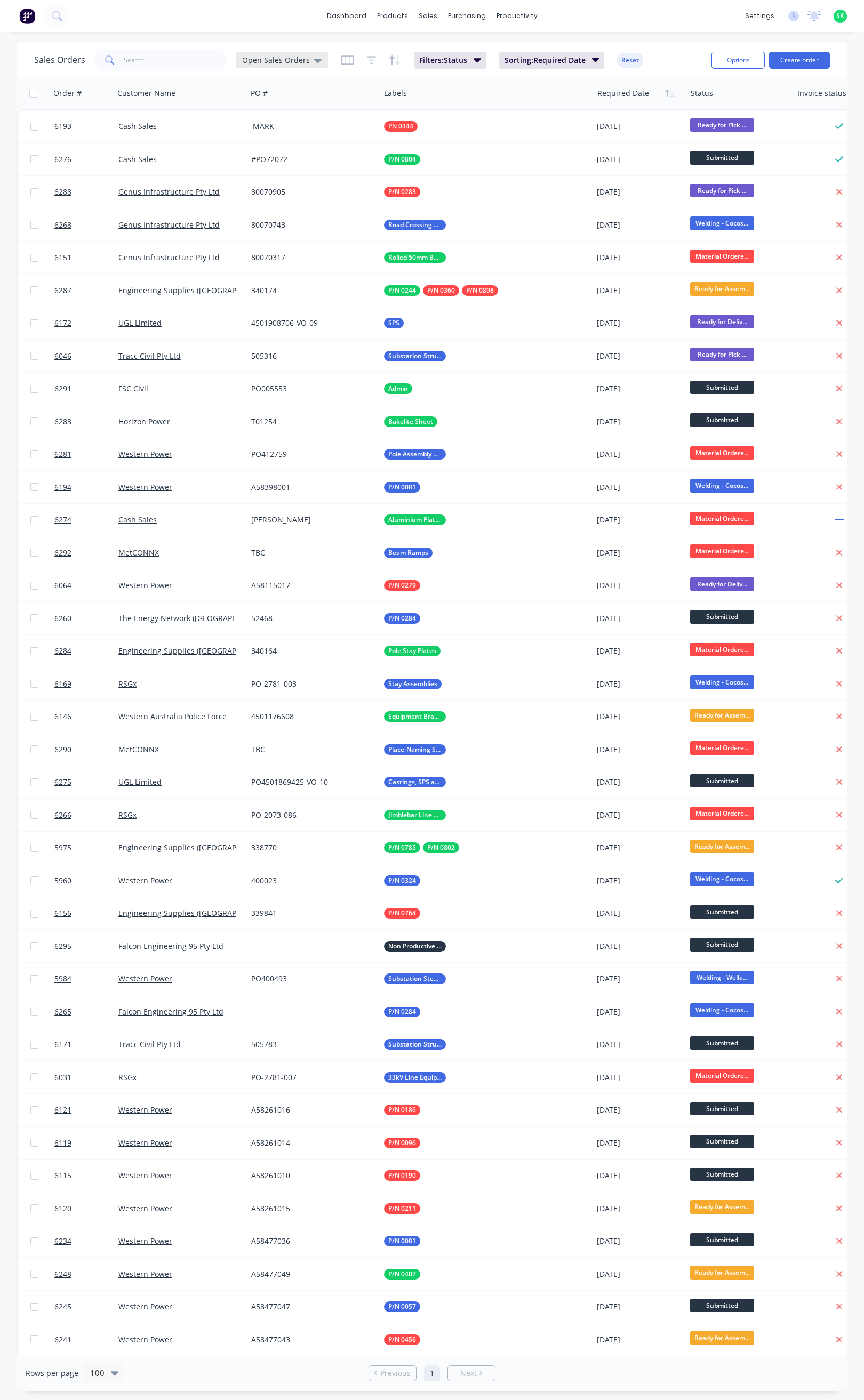
click at [314, 55] on icon at bounding box center [318, 60] width 7 height 12
click at [279, 149] on button "None" at bounding box center [300, 151] width 122 height 12
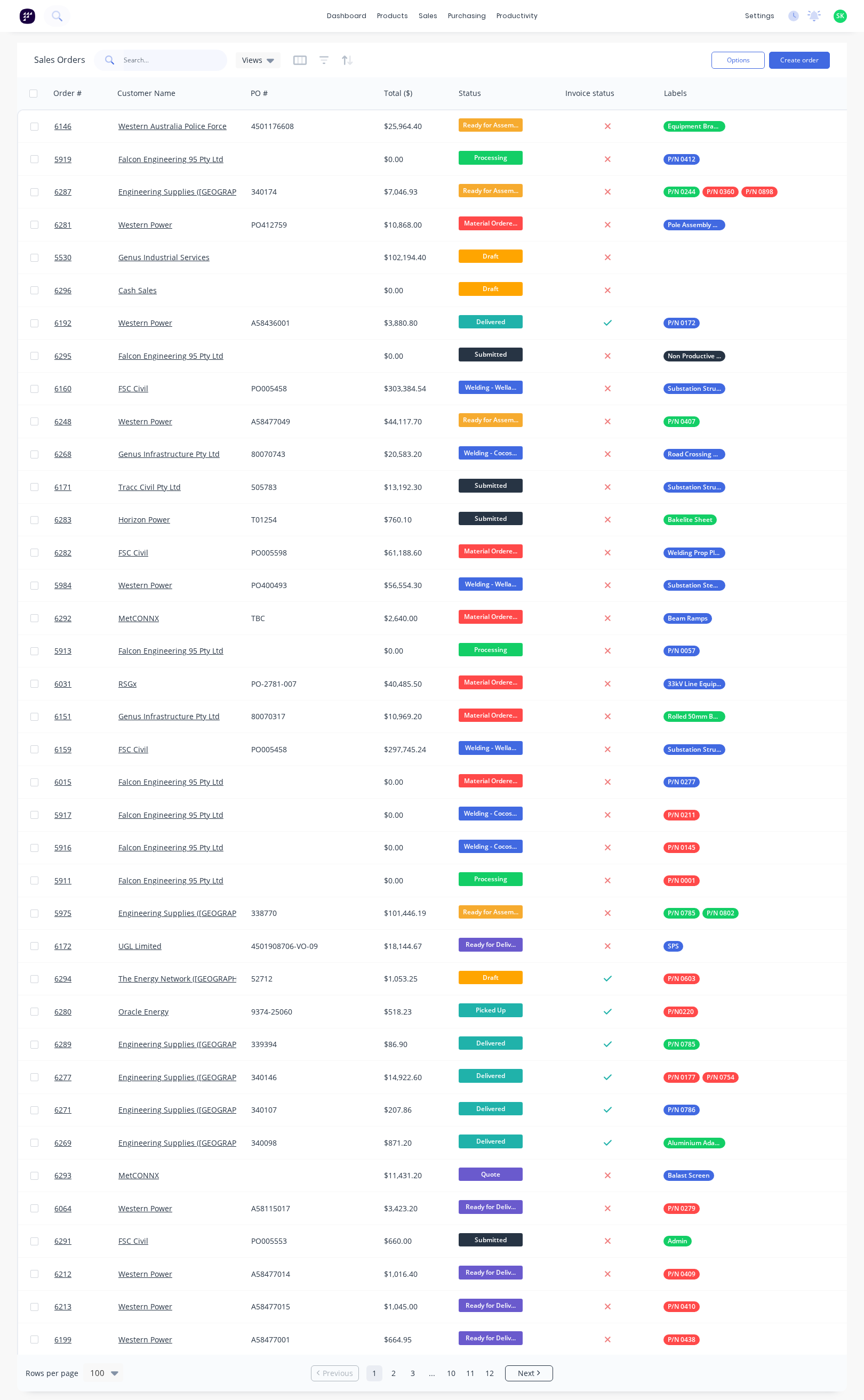
click at [140, 67] on input "text" at bounding box center [176, 60] width 104 height 22
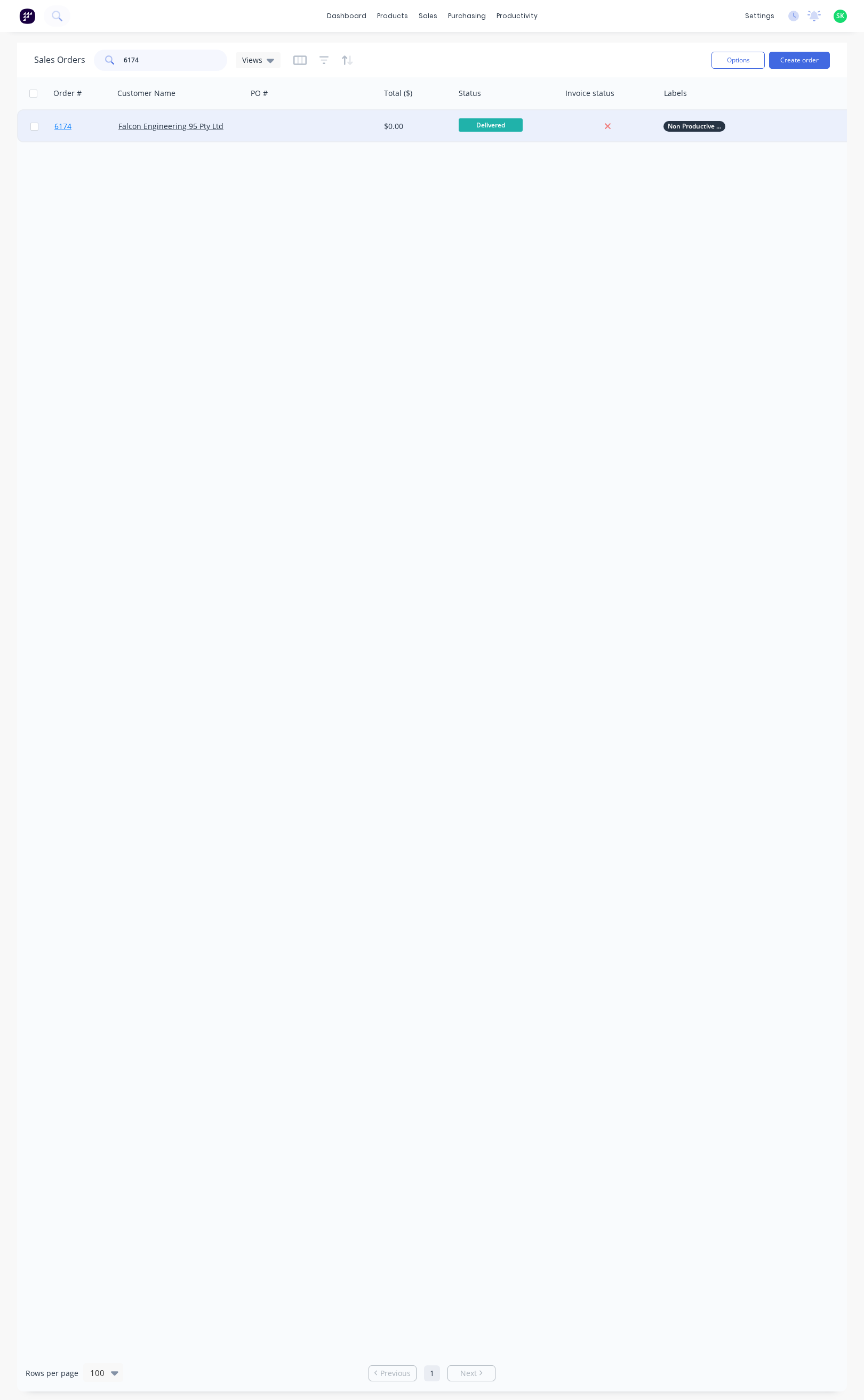
type input "6174"
click at [69, 124] on span "6174" at bounding box center [63, 126] width 17 height 11
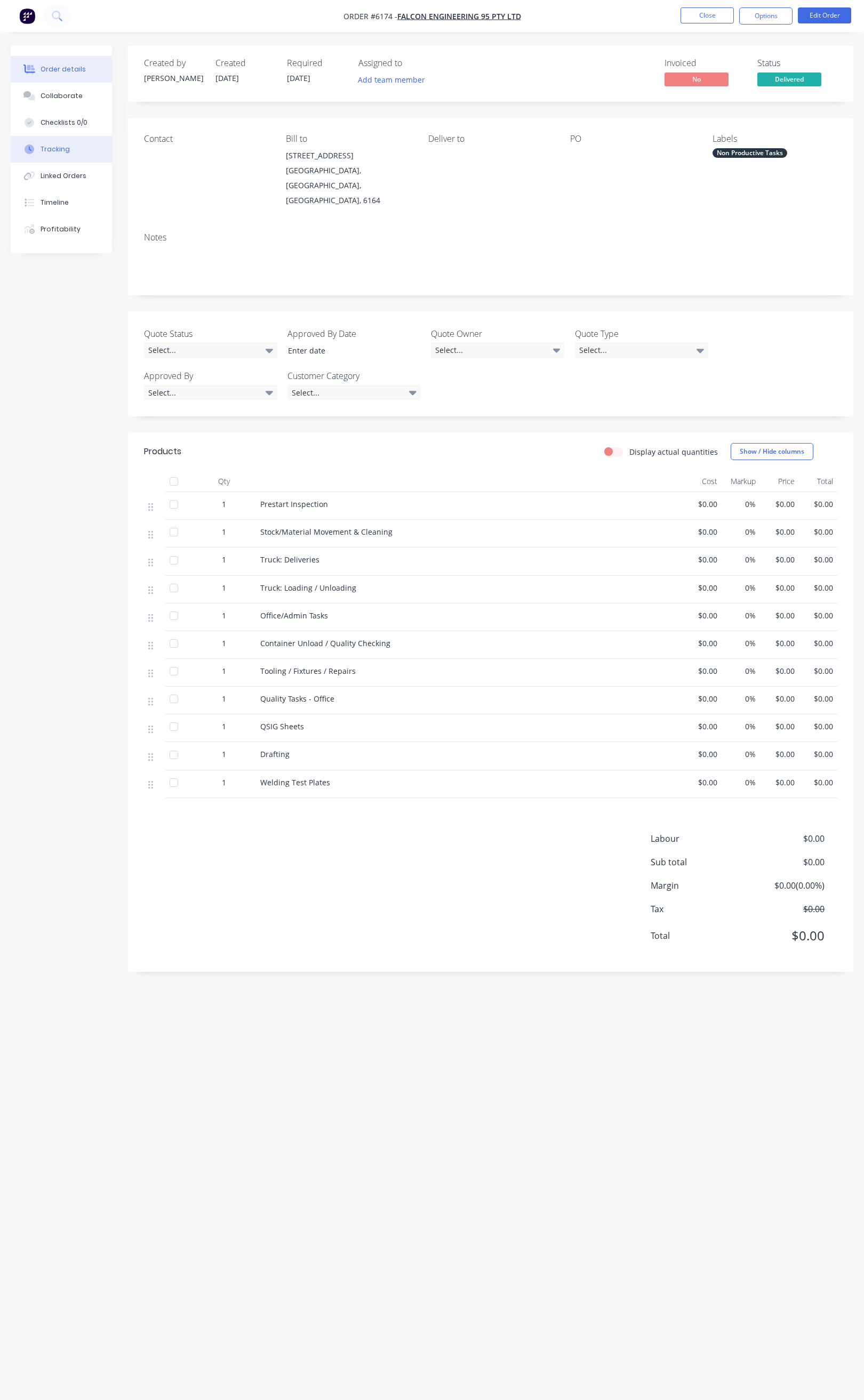
click at [80, 148] on button "Tracking" at bounding box center [61, 149] width 101 height 27
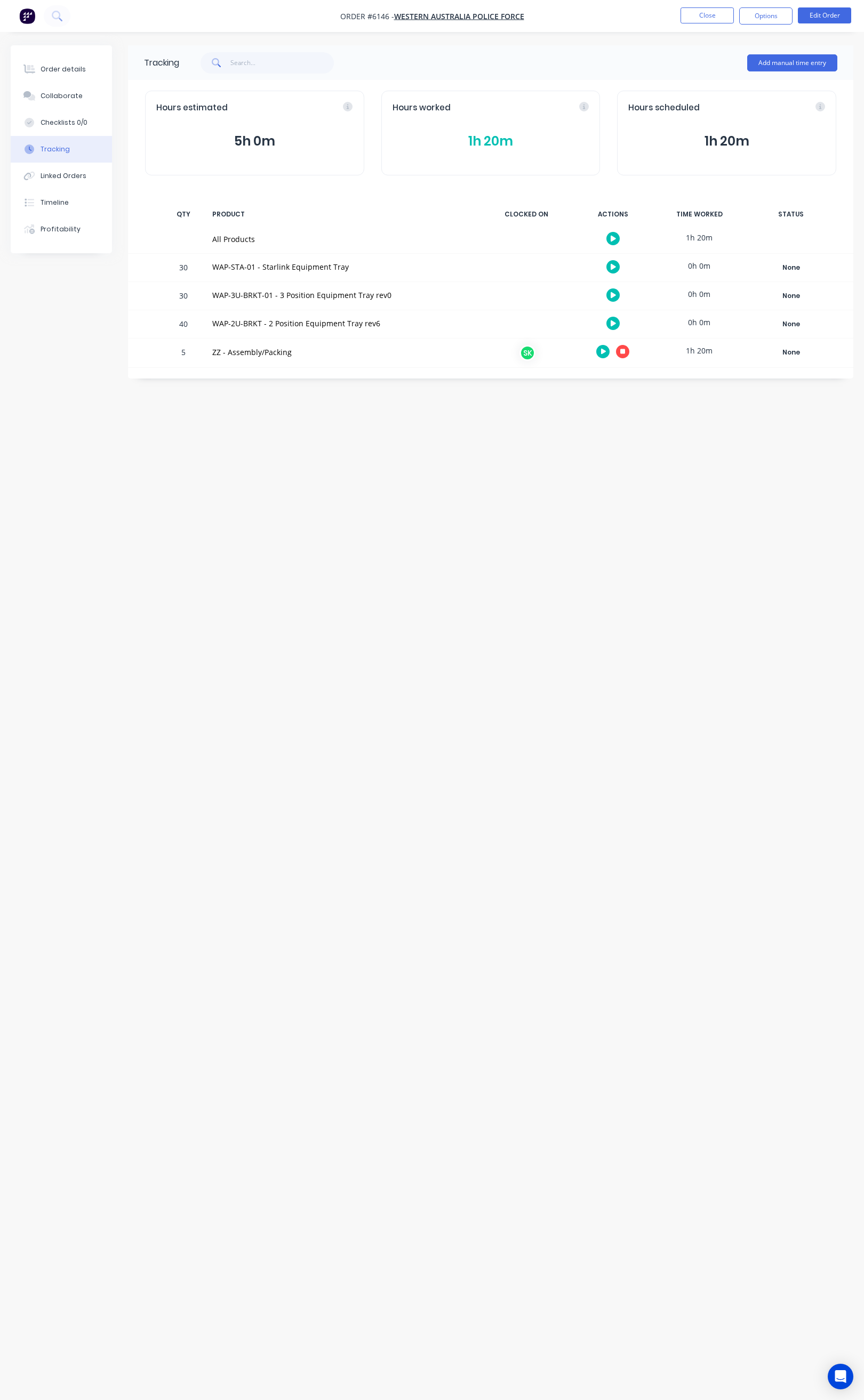
click at [448, 336] on div "WAP-2U-BRKT - 2 Position Equipment Tray rev6" at bounding box center [343, 324] width 274 height 28
click at [621, 355] on icon "button" at bounding box center [623, 351] width 5 height 7
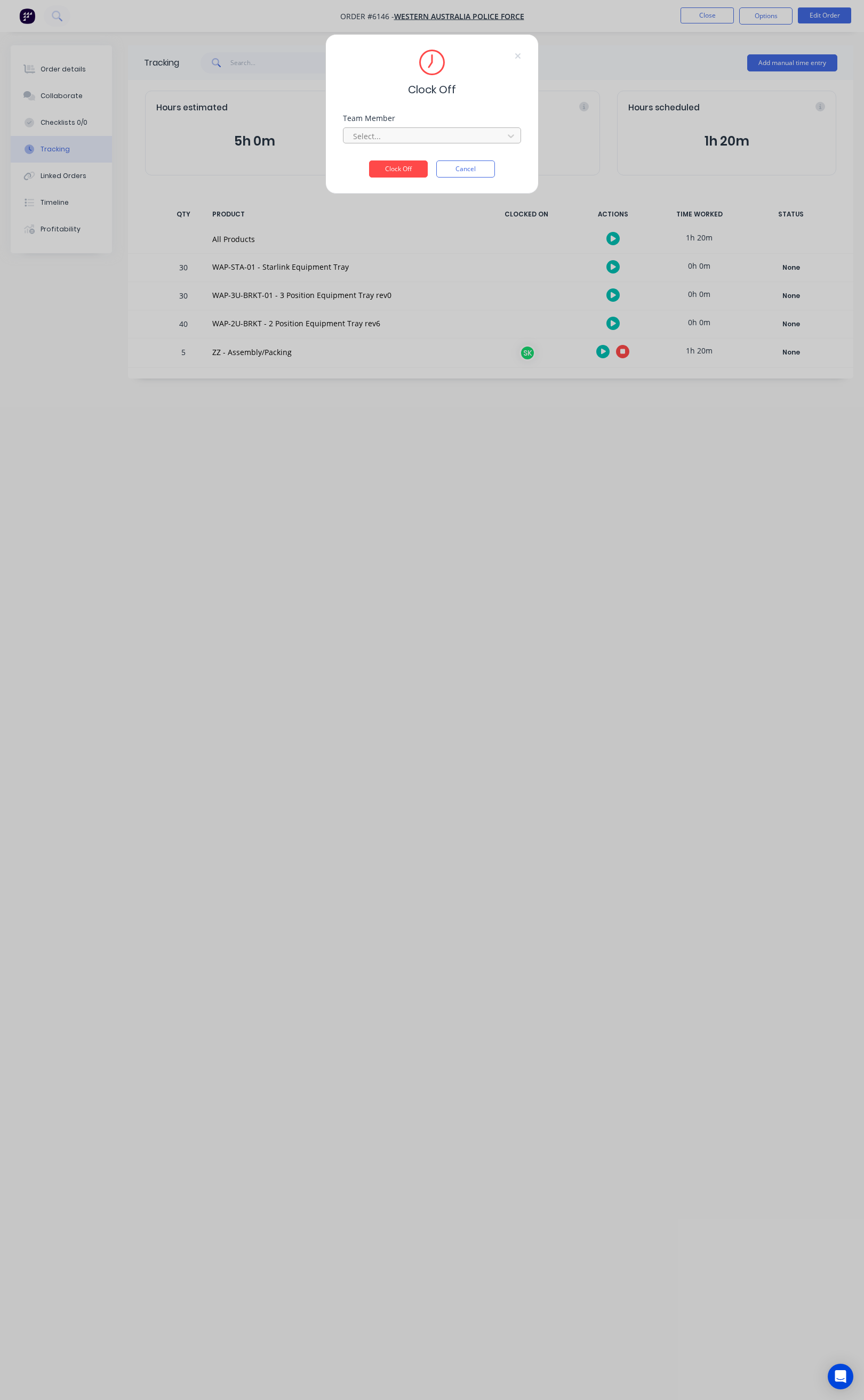
click at [457, 135] on div at bounding box center [425, 136] width 146 height 13
click at [397, 161] on div "[PERSON_NAME]" at bounding box center [432, 160] width 178 height 20
click at [399, 165] on button "Clock Off" at bounding box center [398, 169] width 59 height 17
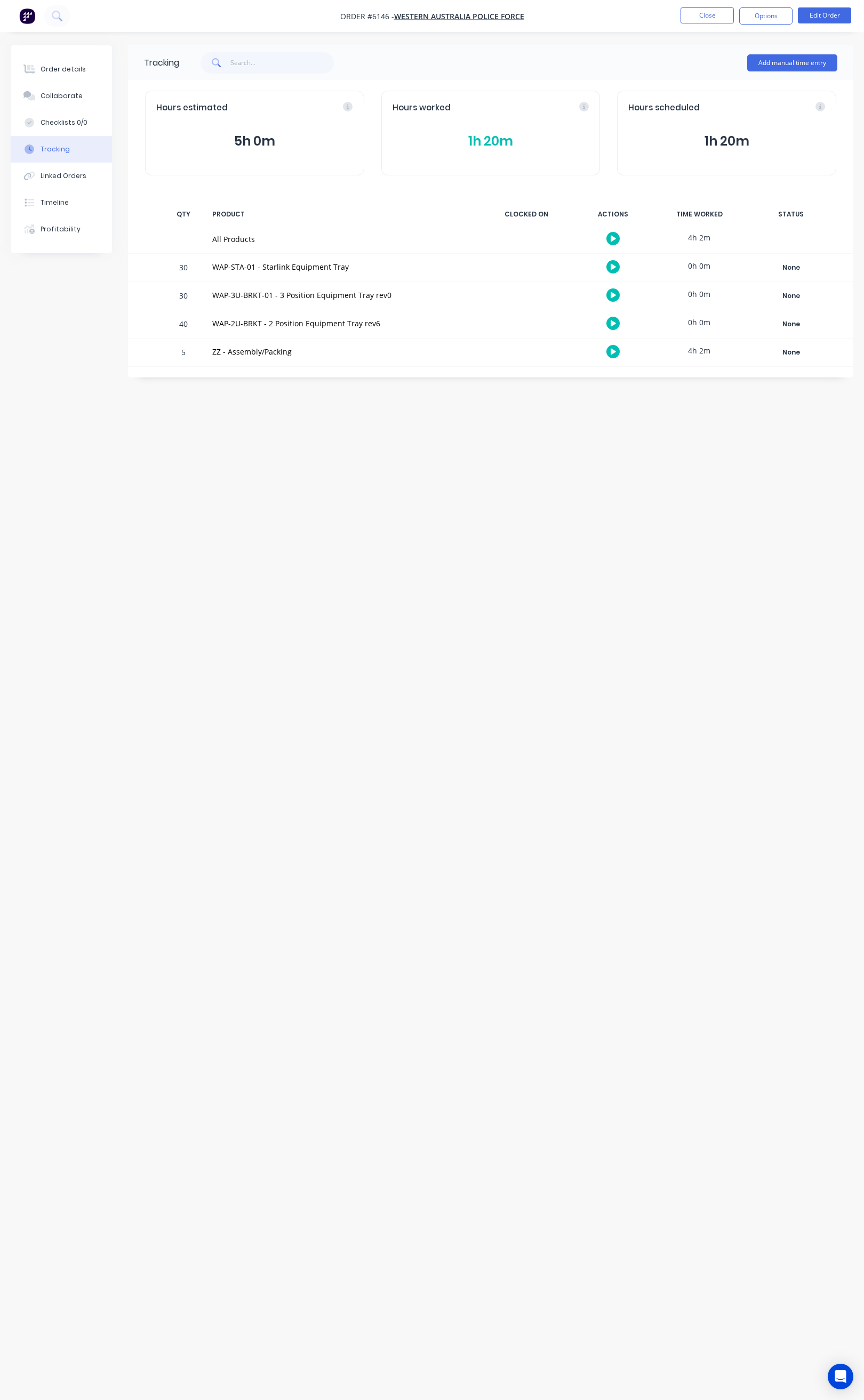
click at [495, 142] on button "1h 20m" at bounding box center [491, 141] width 197 height 20
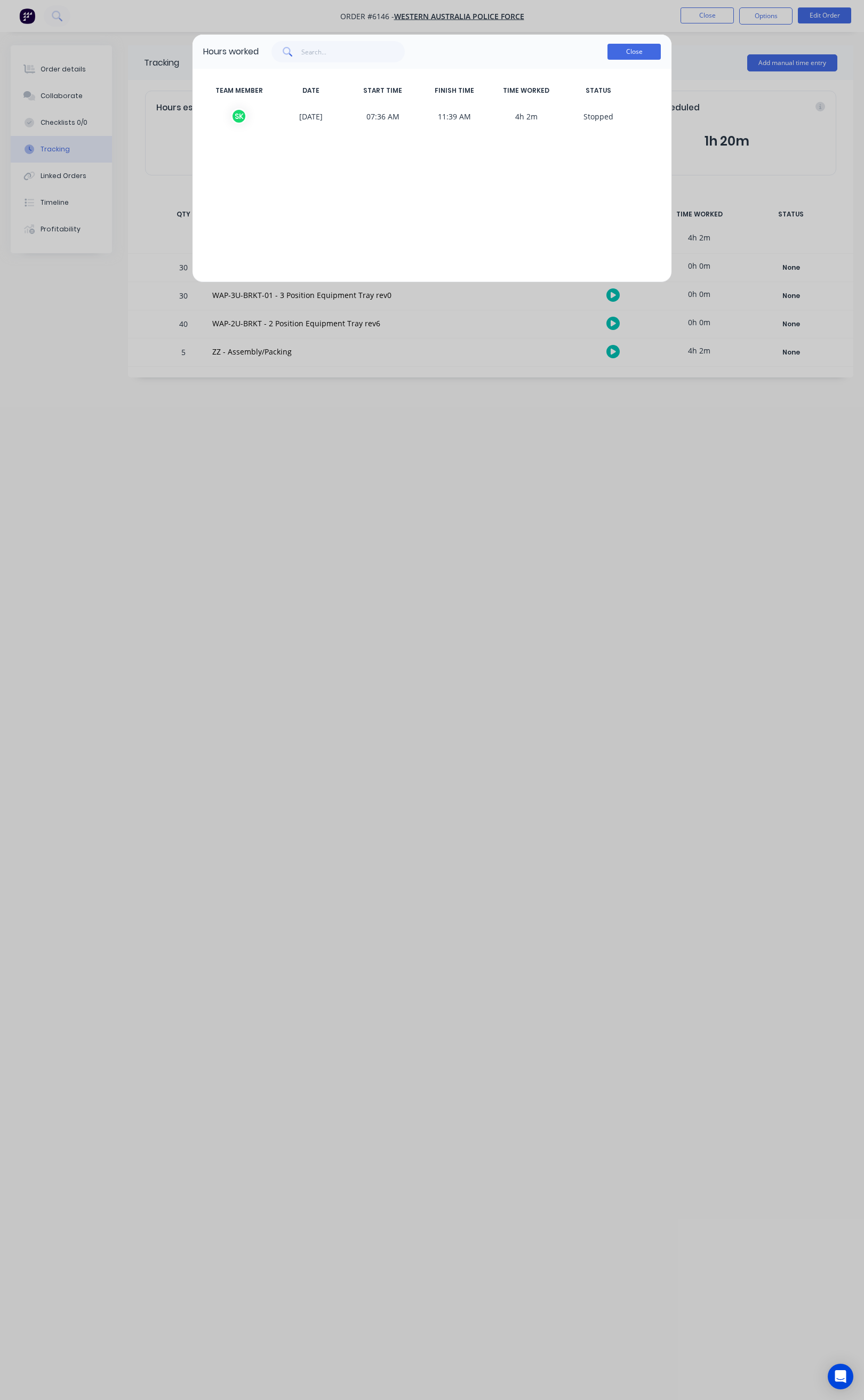
click at [628, 55] on button "Close" at bounding box center [634, 52] width 53 height 16
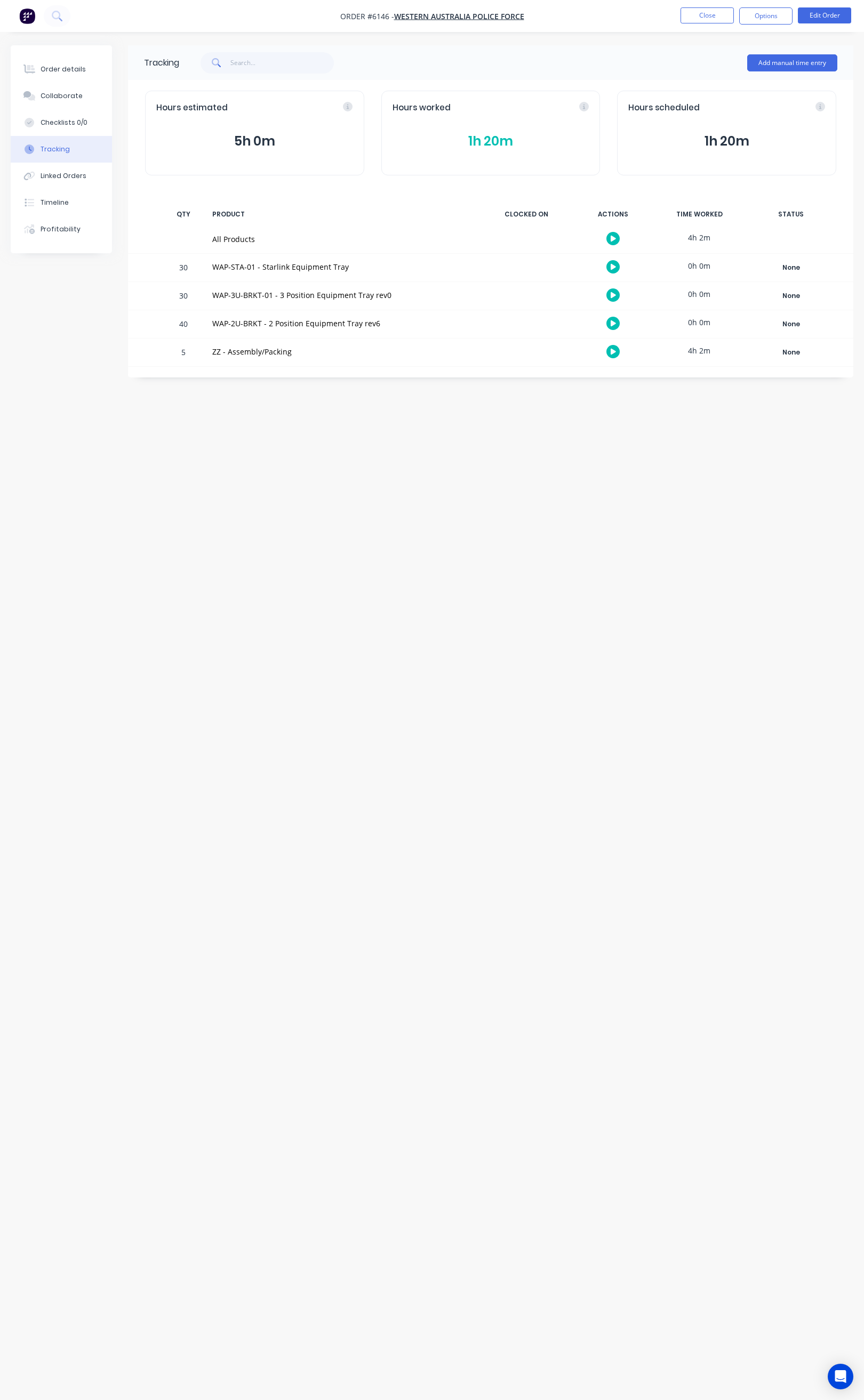
click at [492, 279] on div at bounding box center [526, 267] width 80 height 28
click at [709, 13] on button "Close" at bounding box center [707, 15] width 53 height 16
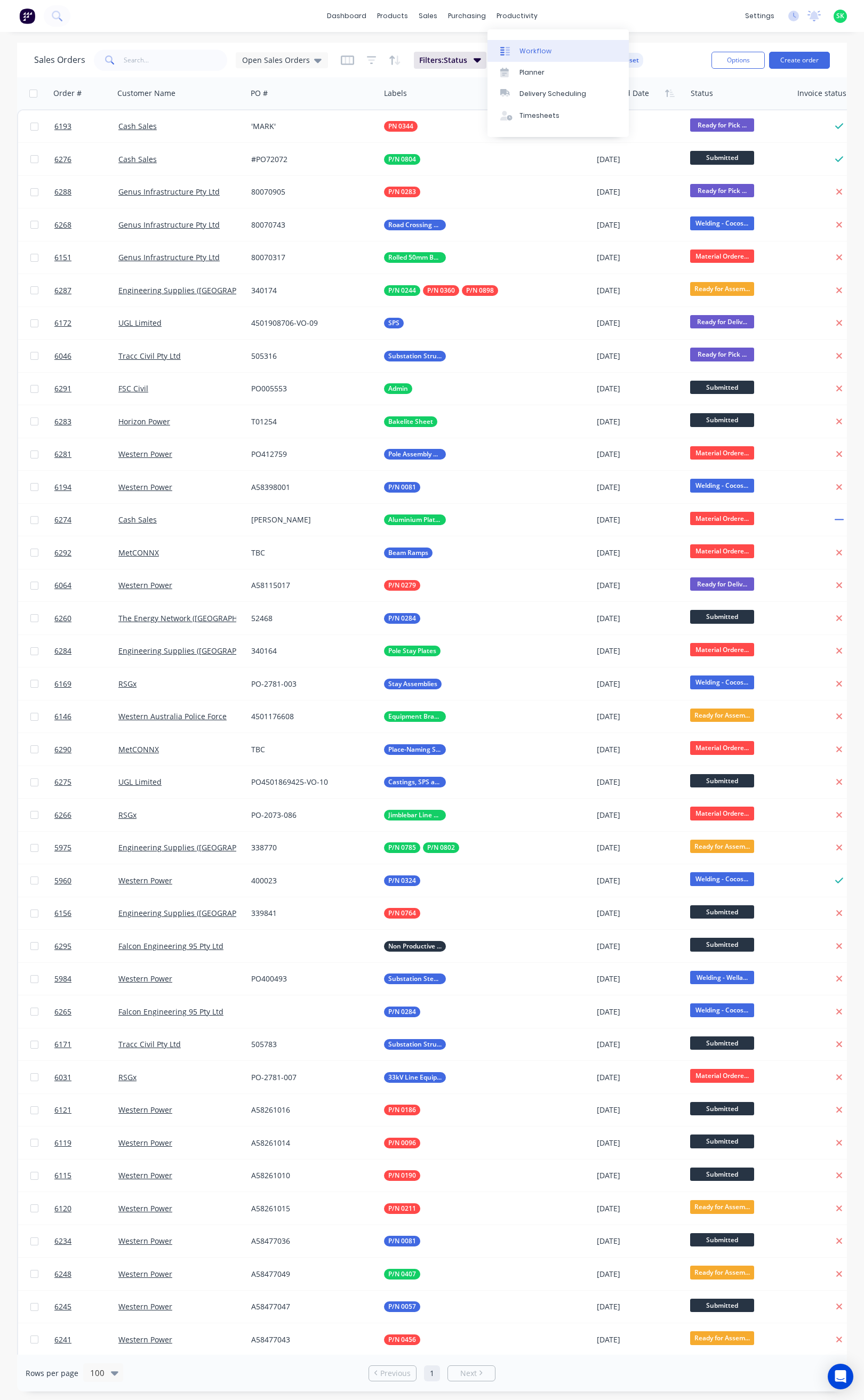
click at [532, 47] on div "Workflow" at bounding box center [535, 51] width 32 height 10
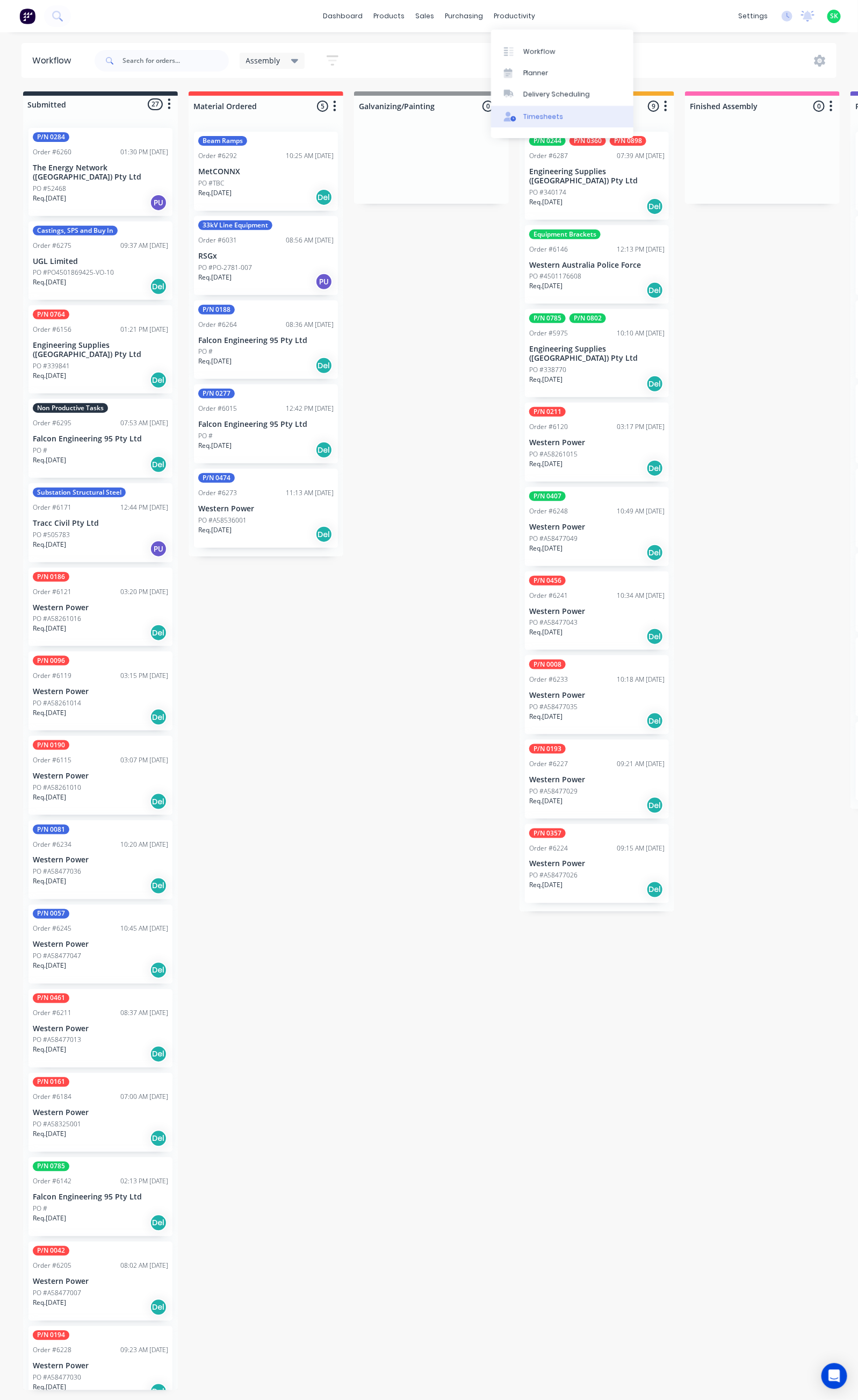
click at [540, 110] on link "Timesheets" at bounding box center [562, 117] width 143 height 22
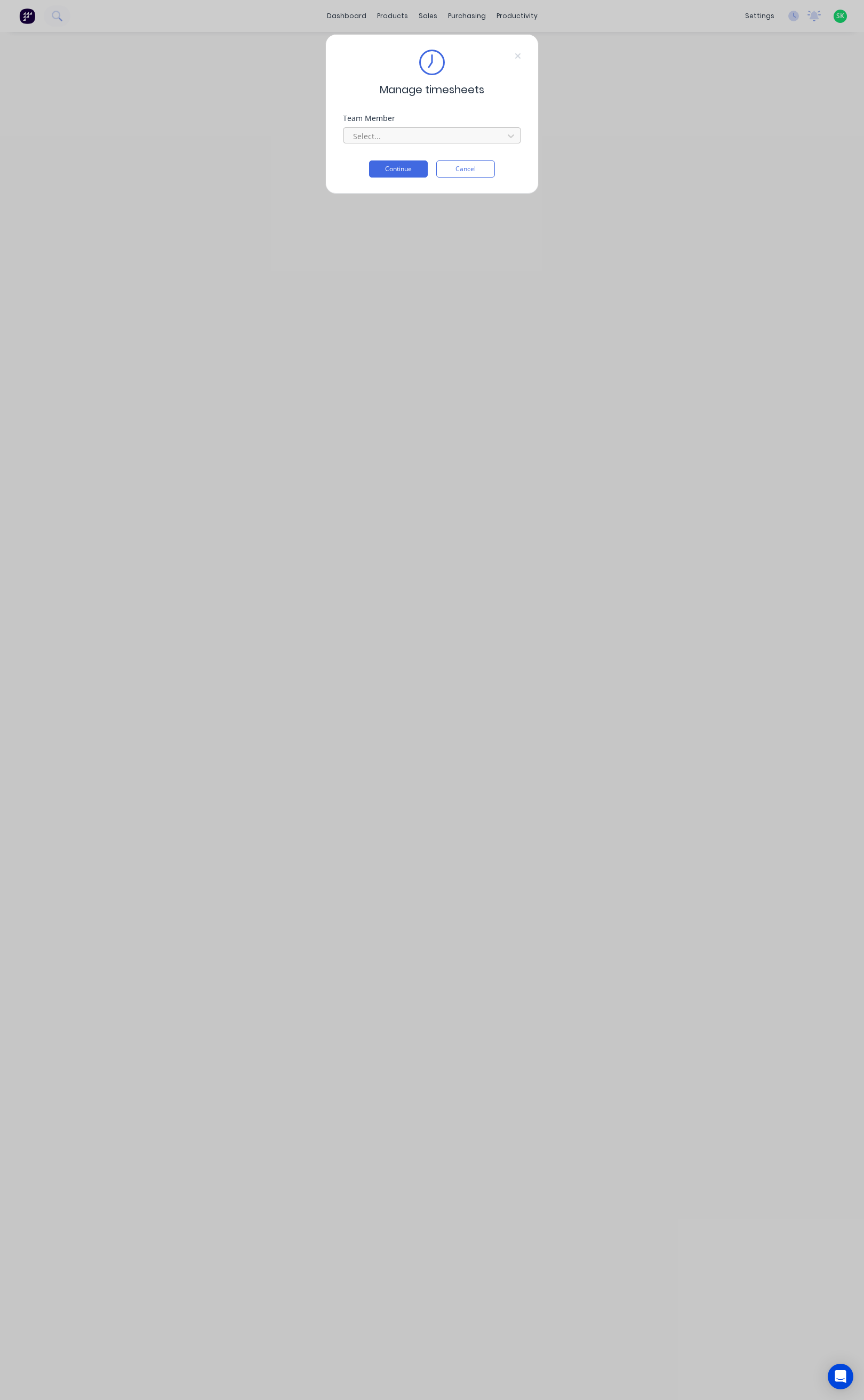
click at [437, 132] on div at bounding box center [425, 136] width 146 height 13
type input "ste"
click at [429, 158] on div "[PERSON_NAME]" at bounding box center [432, 160] width 178 height 20
click at [410, 167] on button "Continue" at bounding box center [398, 169] width 59 height 17
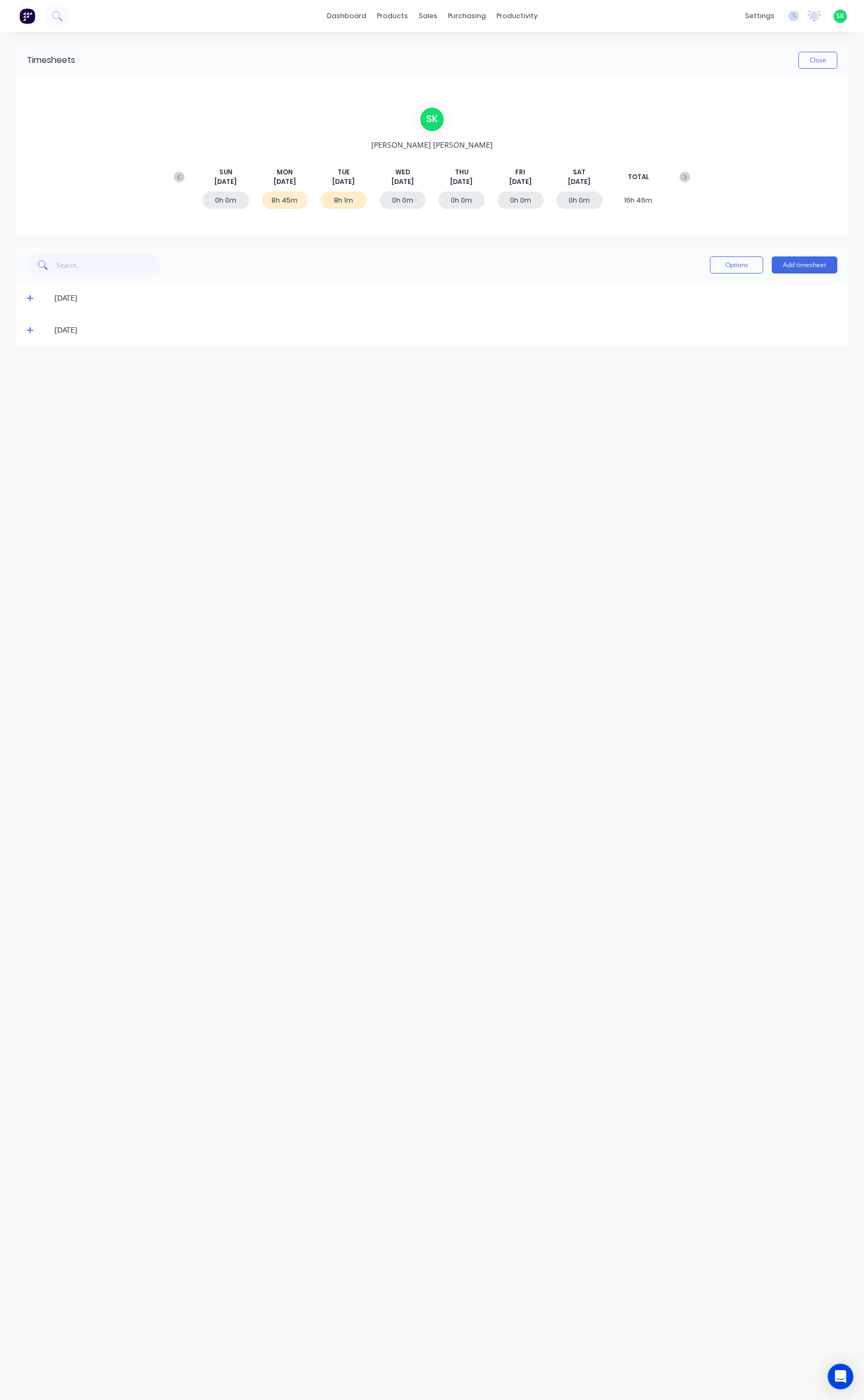
click at [345, 179] on span "Sep 9th" at bounding box center [343, 182] width 22 height 10
click at [28, 330] on icon at bounding box center [30, 330] width 6 height 6
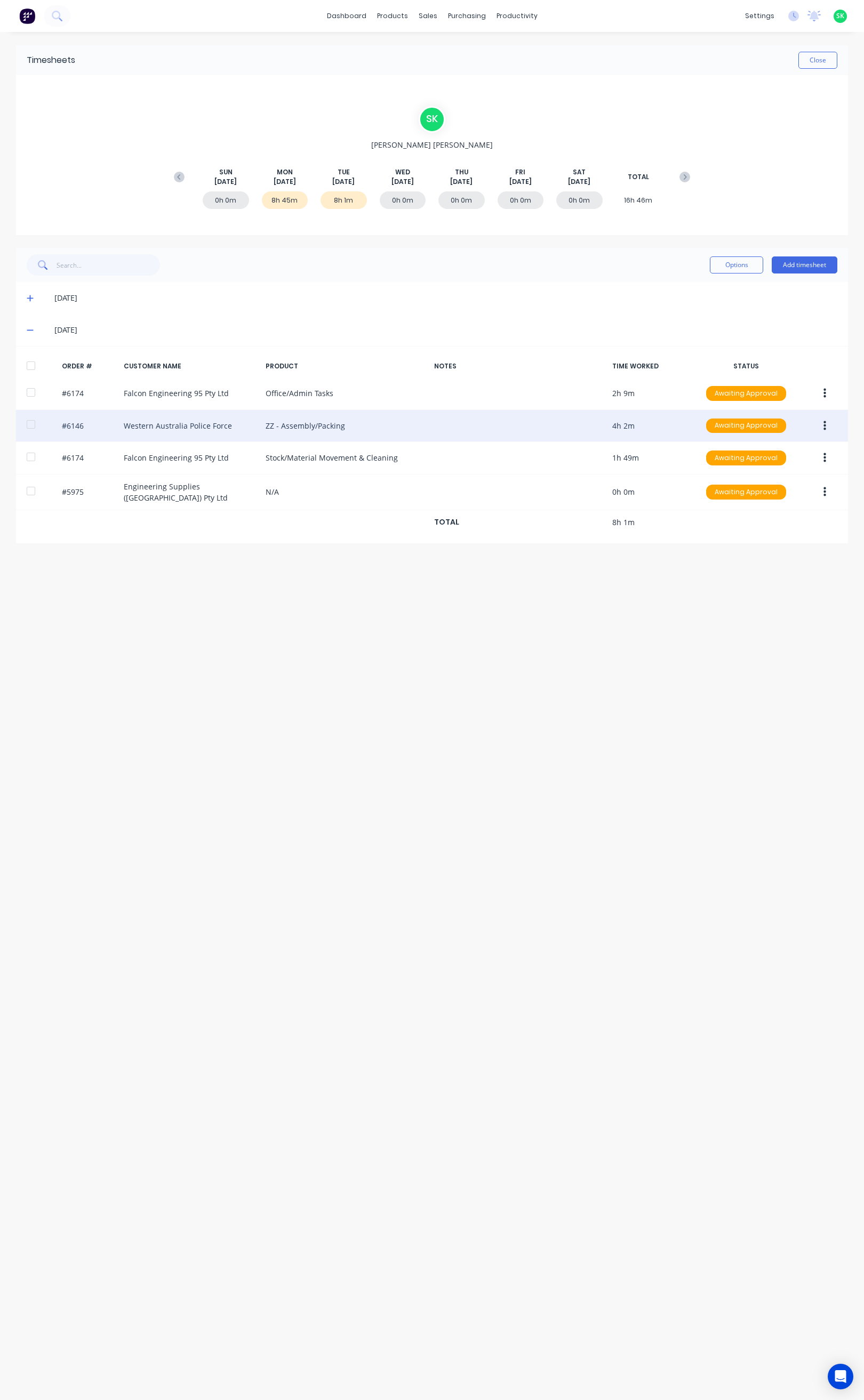
click at [241, 434] on div "#6146 Western Australia Police Force ZZ - Assembly/Packing 4h 2m Awaiting Appro…" at bounding box center [432, 426] width 832 height 32
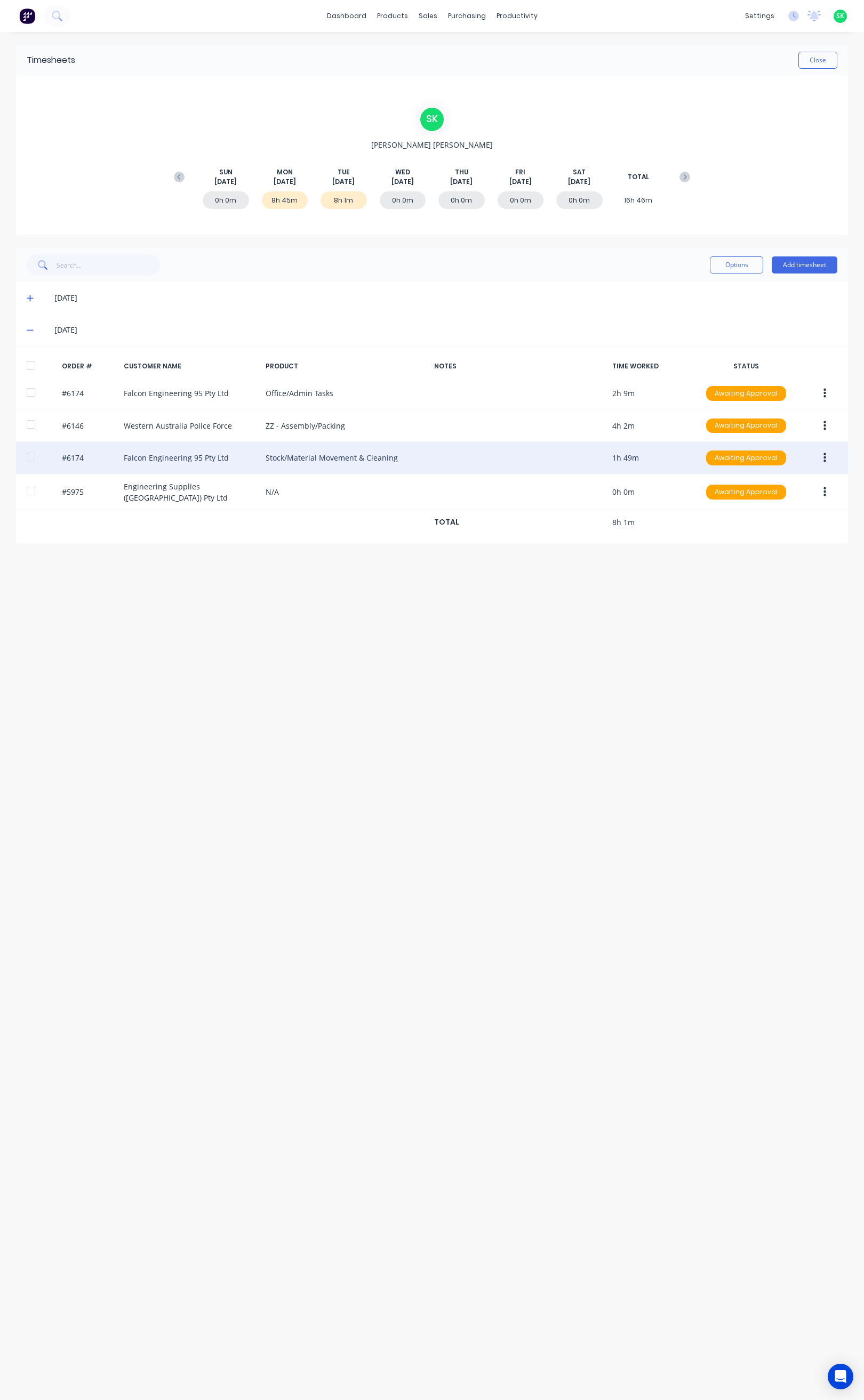
click at [232, 454] on div "#6174 Falcon Engineering 95 Pty Ltd Stock/Material Movement & Cleaning 1h 49m A…" at bounding box center [432, 458] width 832 height 32
click at [74, 459] on div "#6174 Falcon Engineering 95 Pty Ltd Stock/Material Movement & Cleaning 1h 49m A…" at bounding box center [432, 458] width 832 height 32
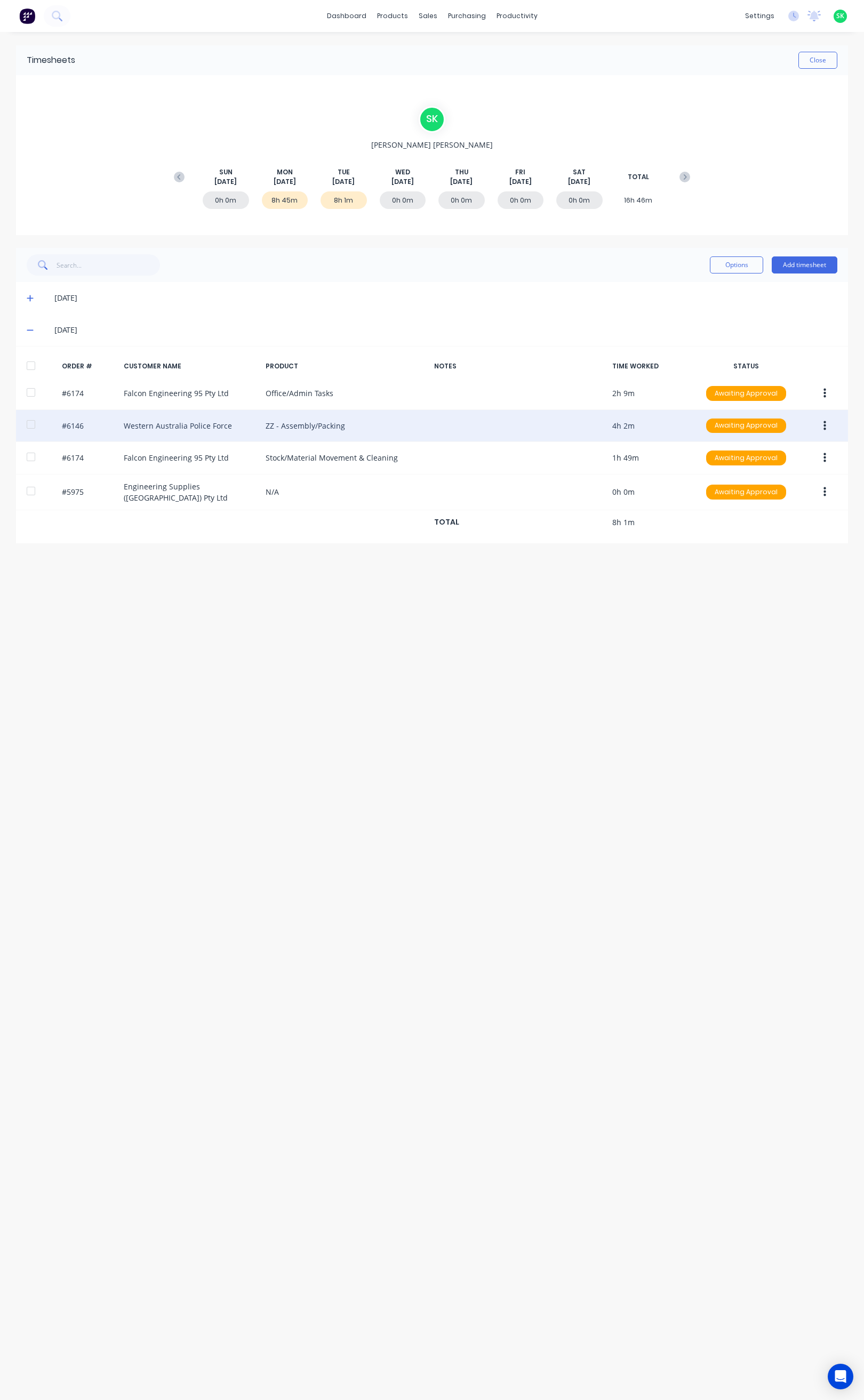
click at [99, 426] on div "#6146 Western Australia Police Force ZZ - Assembly/Packing 4h 2m Awaiting Appro…" at bounding box center [432, 426] width 832 height 32
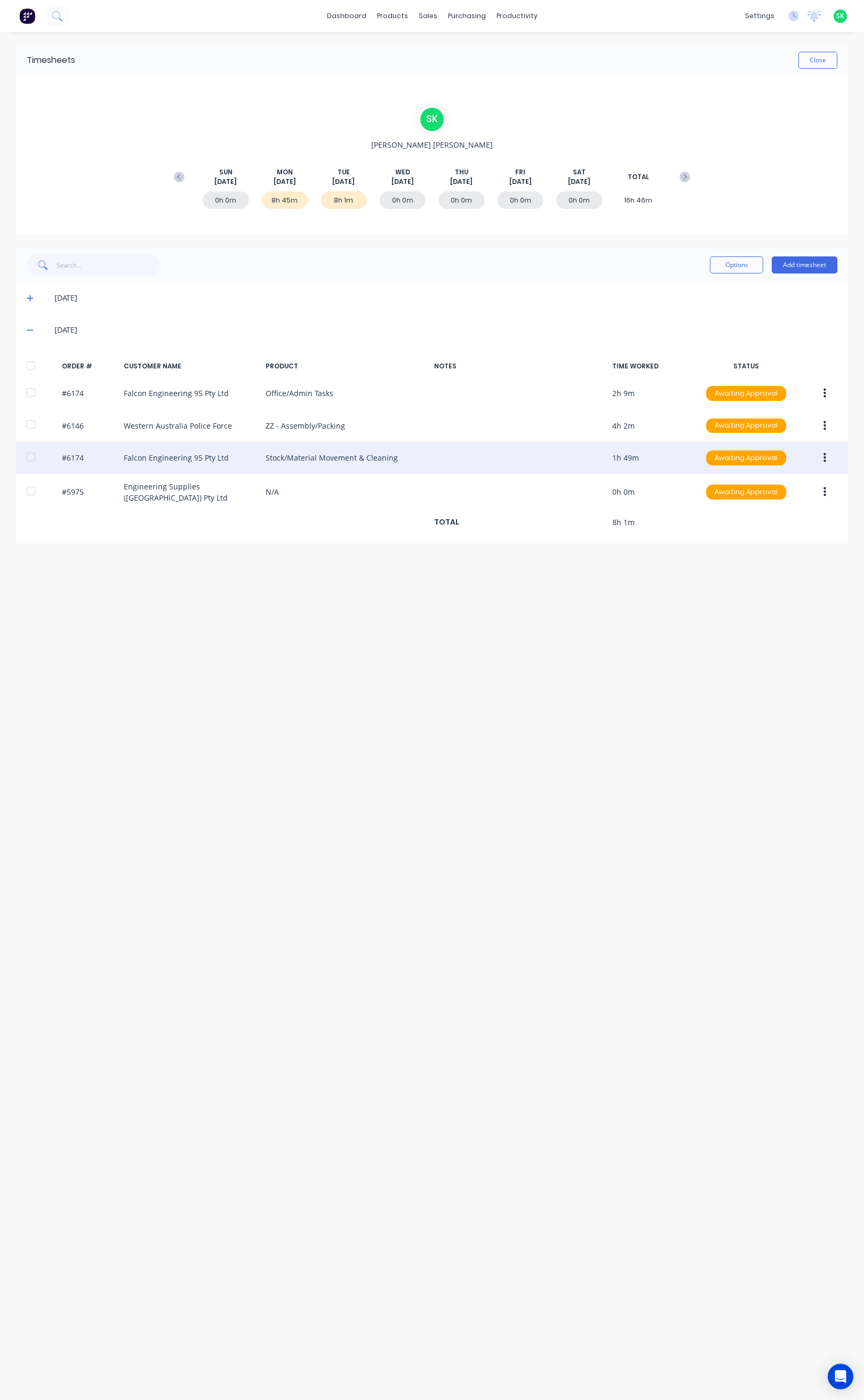
click at [824, 463] on icon "button" at bounding box center [825, 458] width 3 height 12
click at [451, 460] on div "#6174 Falcon Engineering 95 Pty Ltd Stock/Material Movement & Cleaning 1h 49m A…" at bounding box center [432, 458] width 832 height 32
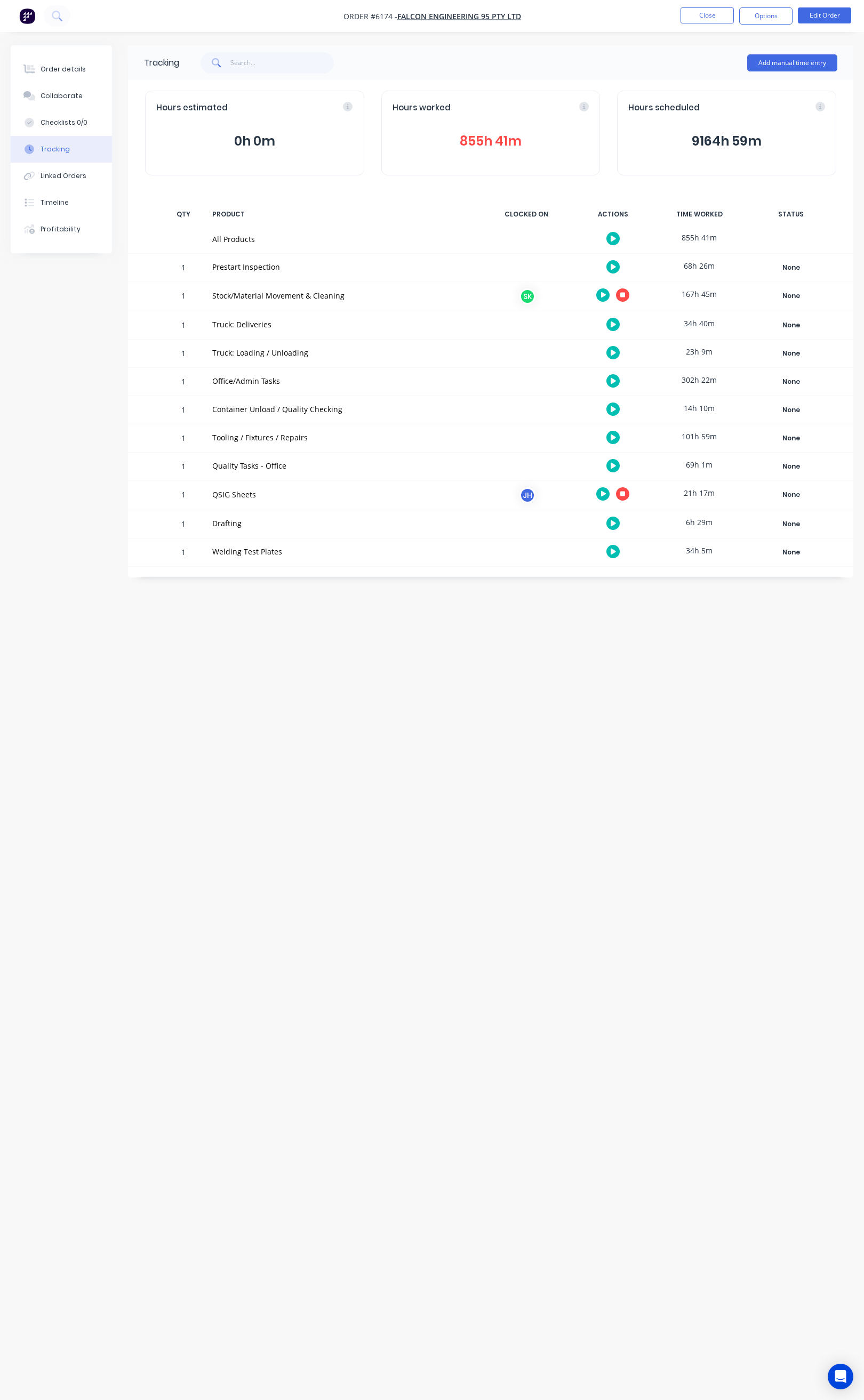
click at [621, 296] on icon "button" at bounding box center [623, 295] width 5 height 5
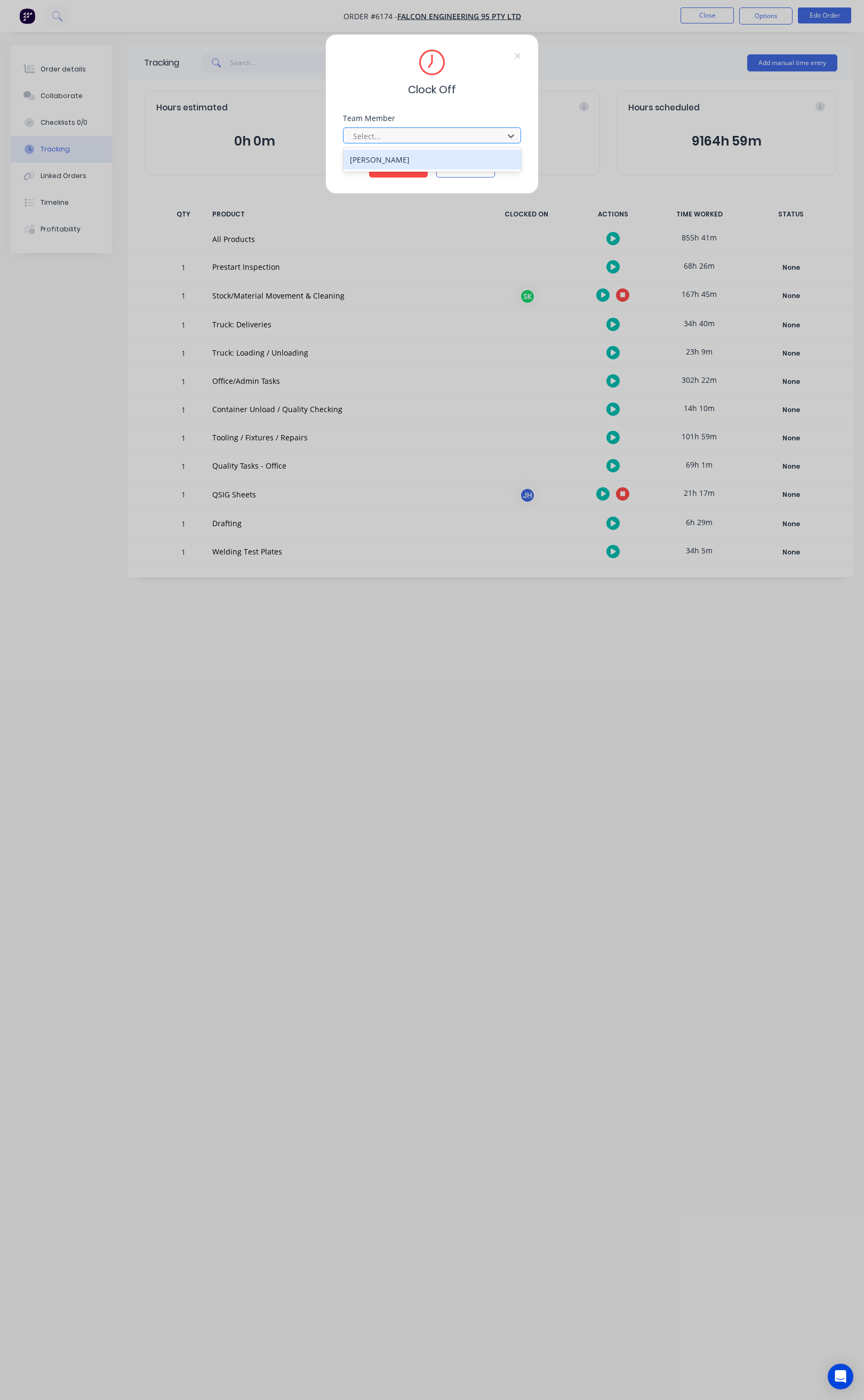
click at [451, 152] on div "[PERSON_NAME]" at bounding box center [432, 160] width 178 height 20
click at [408, 165] on button "Clock Off" at bounding box center [398, 169] width 59 height 17
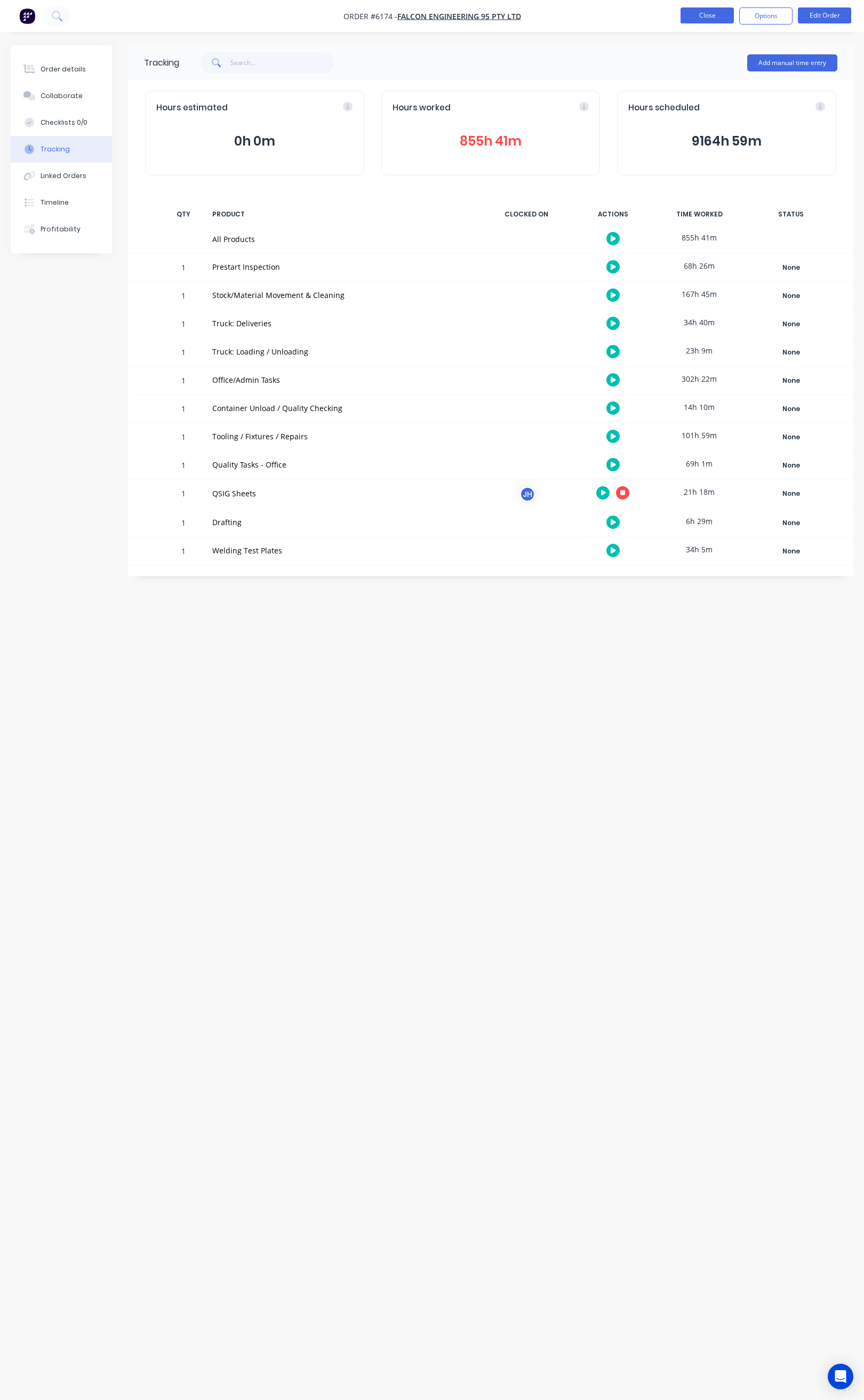
click at [706, 21] on button "Close" at bounding box center [707, 15] width 53 height 16
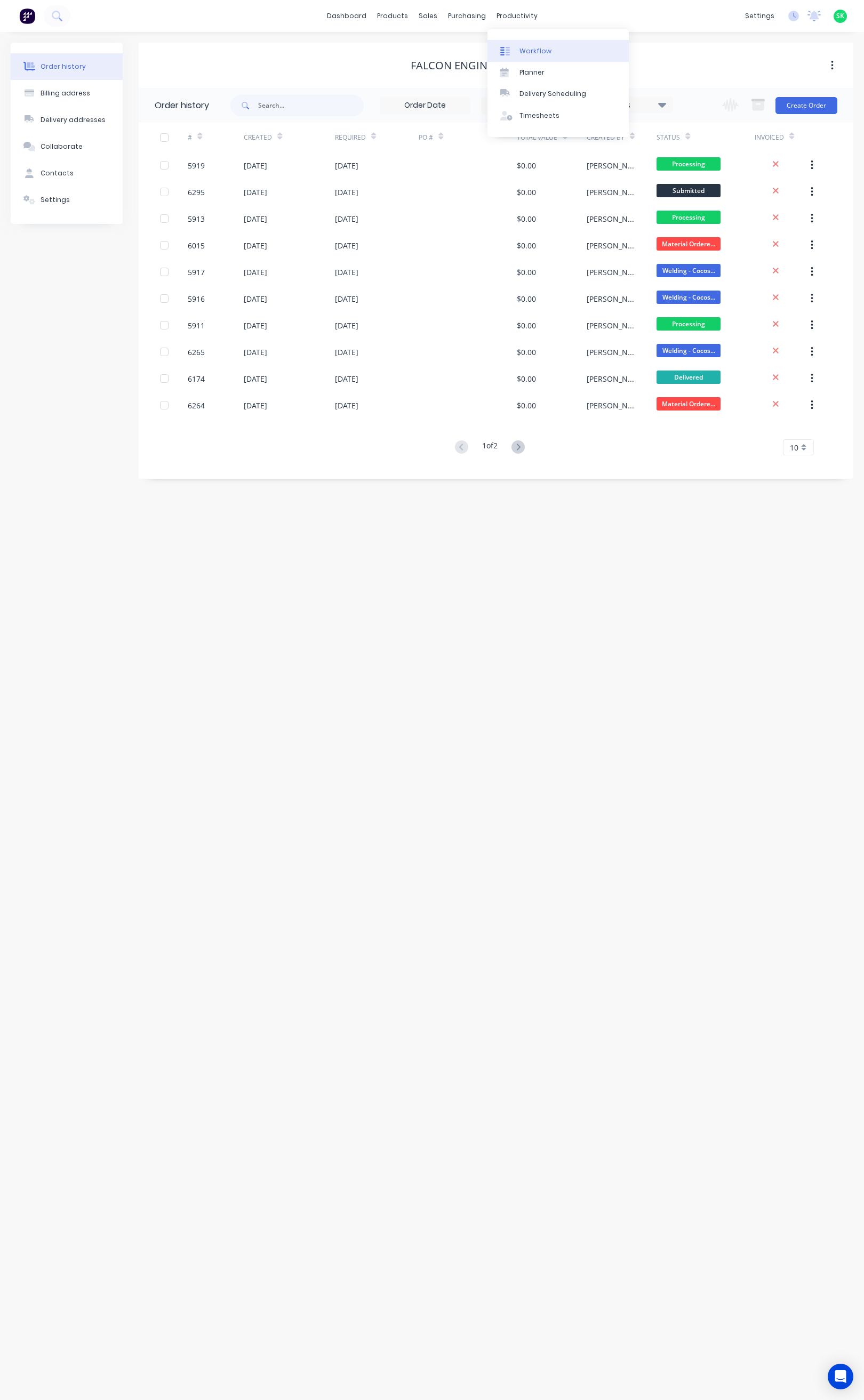
click at [522, 49] on div "Workflow" at bounding box center [535, 51] width 32 height 10
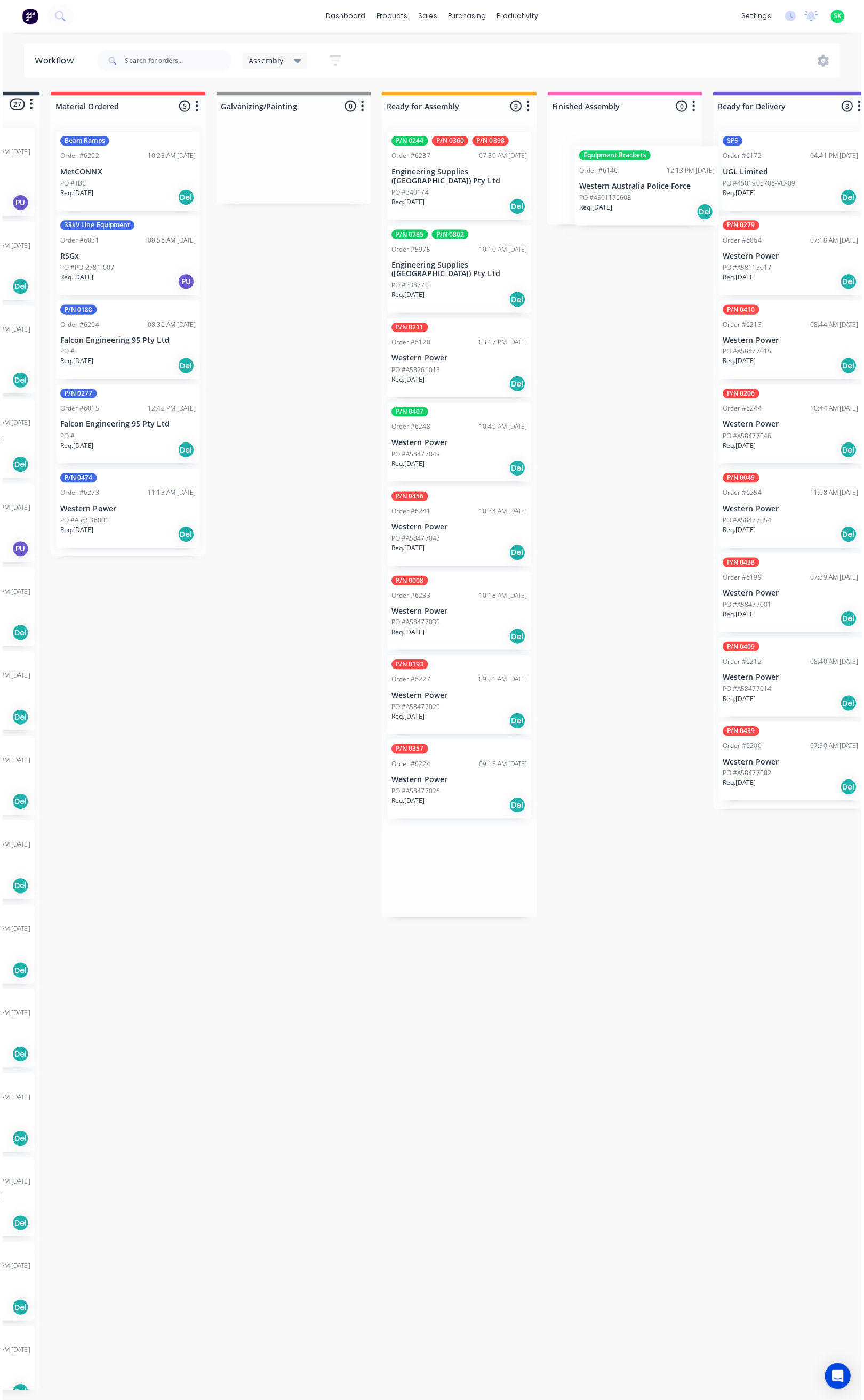
scroll to position [0, 141]
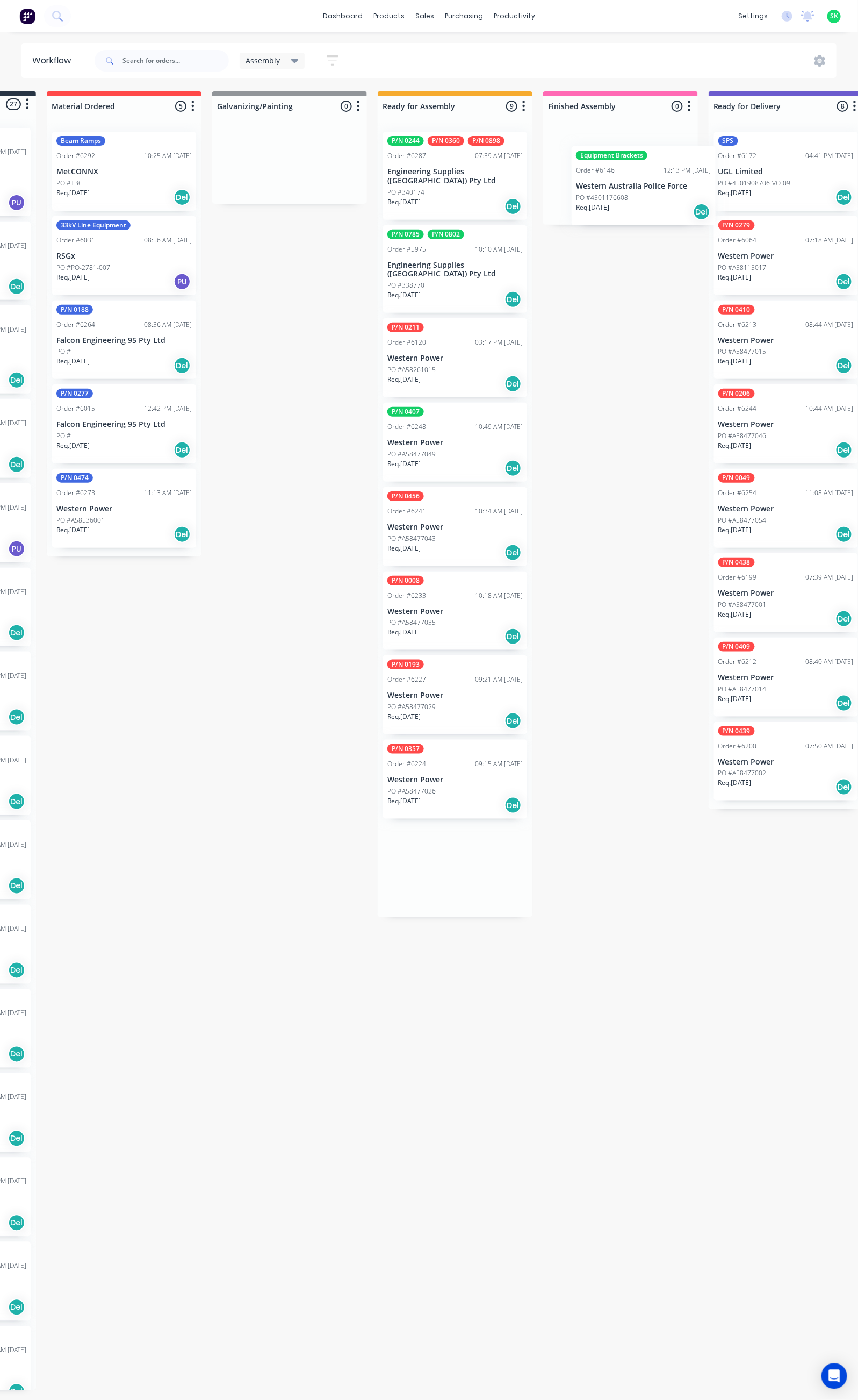
drag, startPoint x: 598, startPoint y: 270, endPoint x: 649, endPoint y: 199, distance: 87.4
click at [647, 200] on div "Submitted 27 Status colour #273444 hex #273444 Save Cancel Summaries Total orde…" at bounding box center [824, 741] width 1948 height 1299
click at [626, 180] on div "PO #4501176608" at bounding box center [620, 183] width 136 height 10
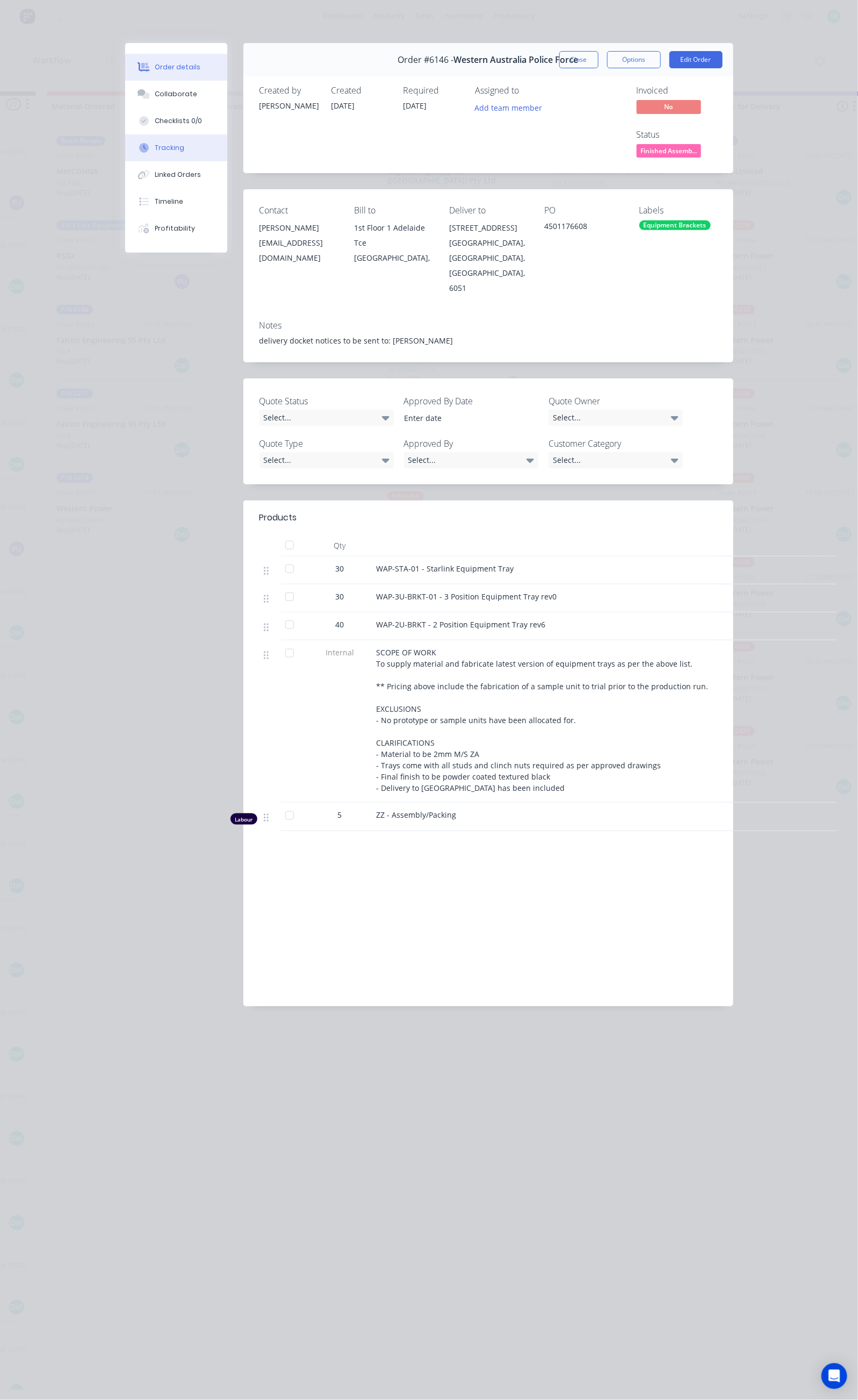
click at [125, 139] on button "Tracking" at bounding box center [176, 148] width 102 height 27
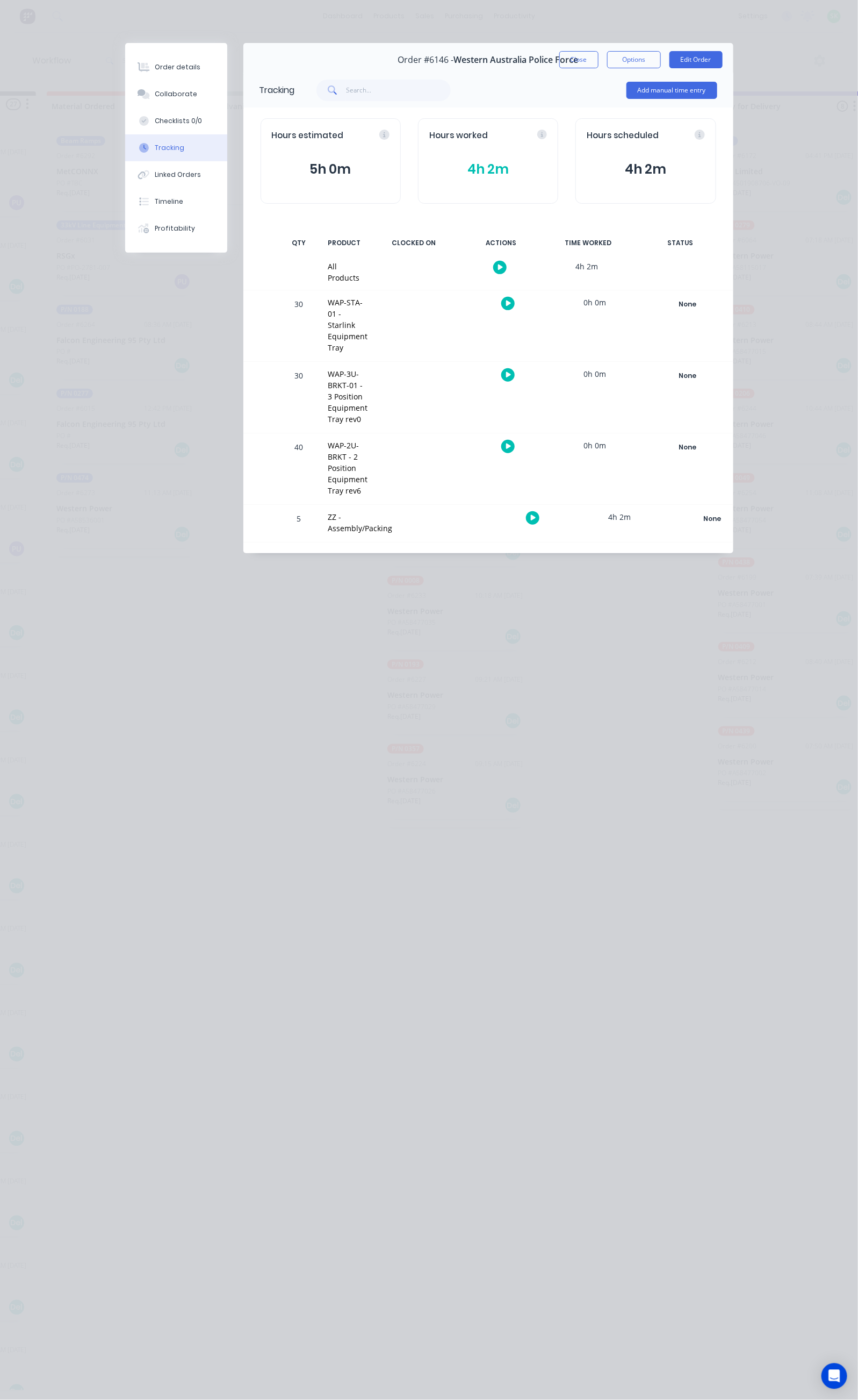
click at [479, 167] on button "4h 2m" at bounding box center [488, 169] width 118 height 21
